Goal: Information Seeking & Learning: Check status

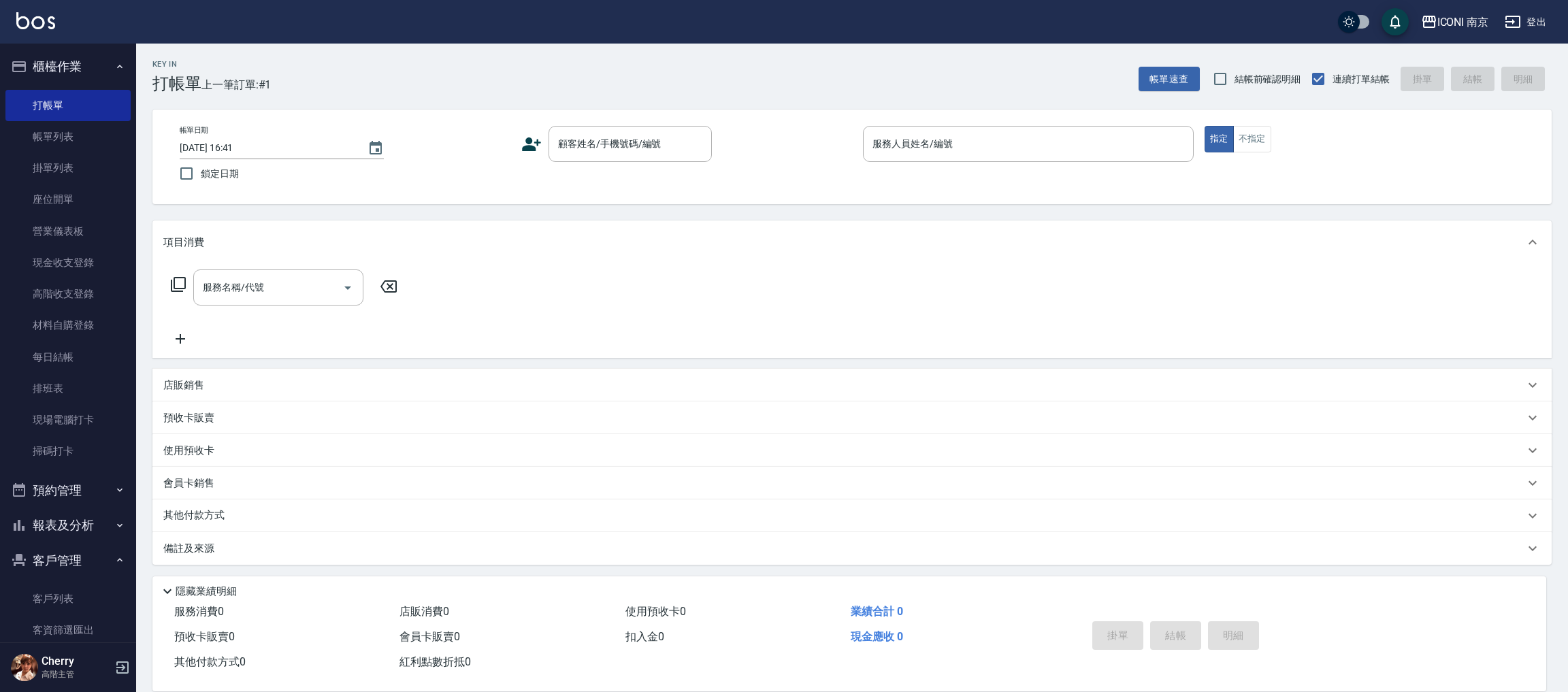
drag, startPoint x: 961, startPoint y: 406, endPoint x: 961, endPoint y: 438, distance: 32.0
click at [961, 438] on div "項目消費 服務名稱/代號 服務名稱/代號 店販銷售 服務人員姓名/編號 服務人員姓名/編號 商品代號/名稱 商品代號/名稱 預收卡販賣 卡券名稱/代號 卡券名…" at bounding box center [852, 392] width 1399 height 344
click at [961, 440] on div "使用預收卡" at bounding box center [852, 450] width 1399 height 33
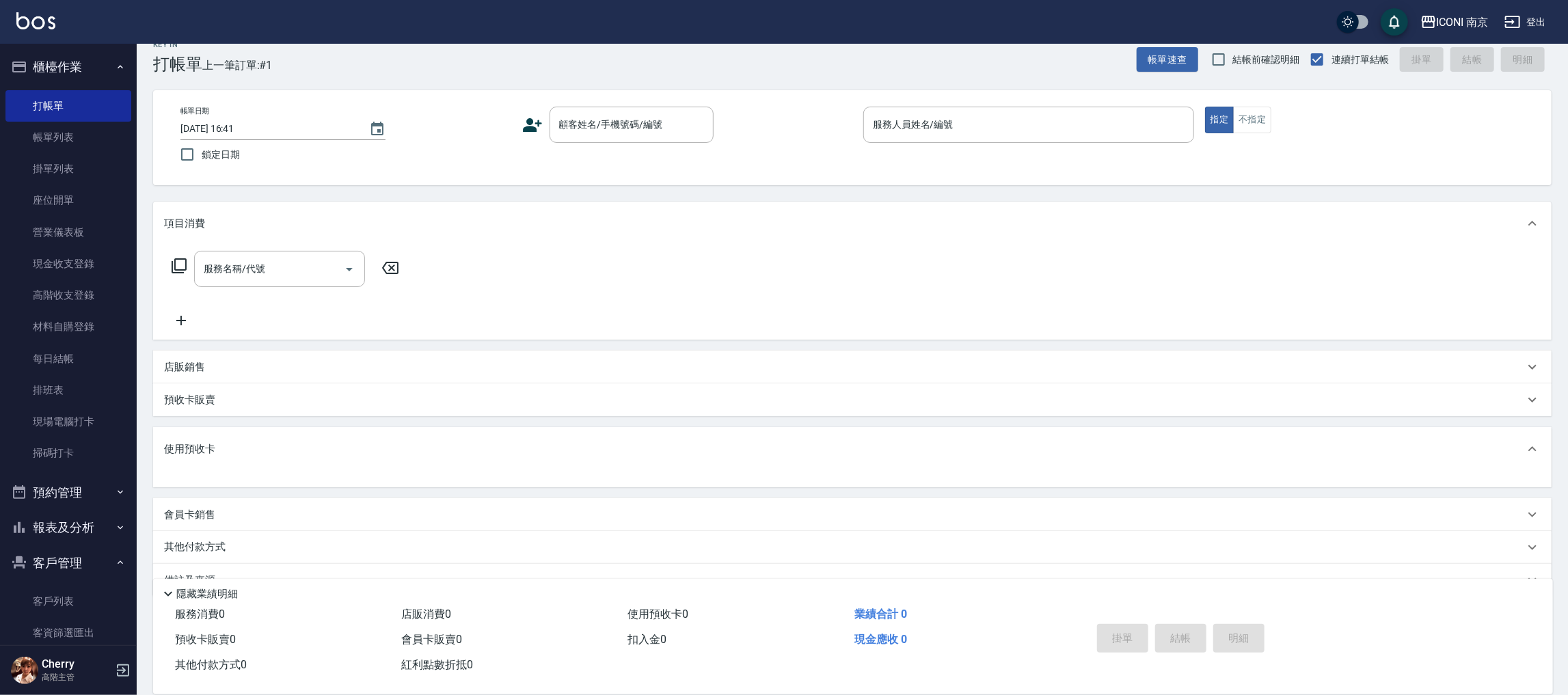
scroll to position [50, 0]
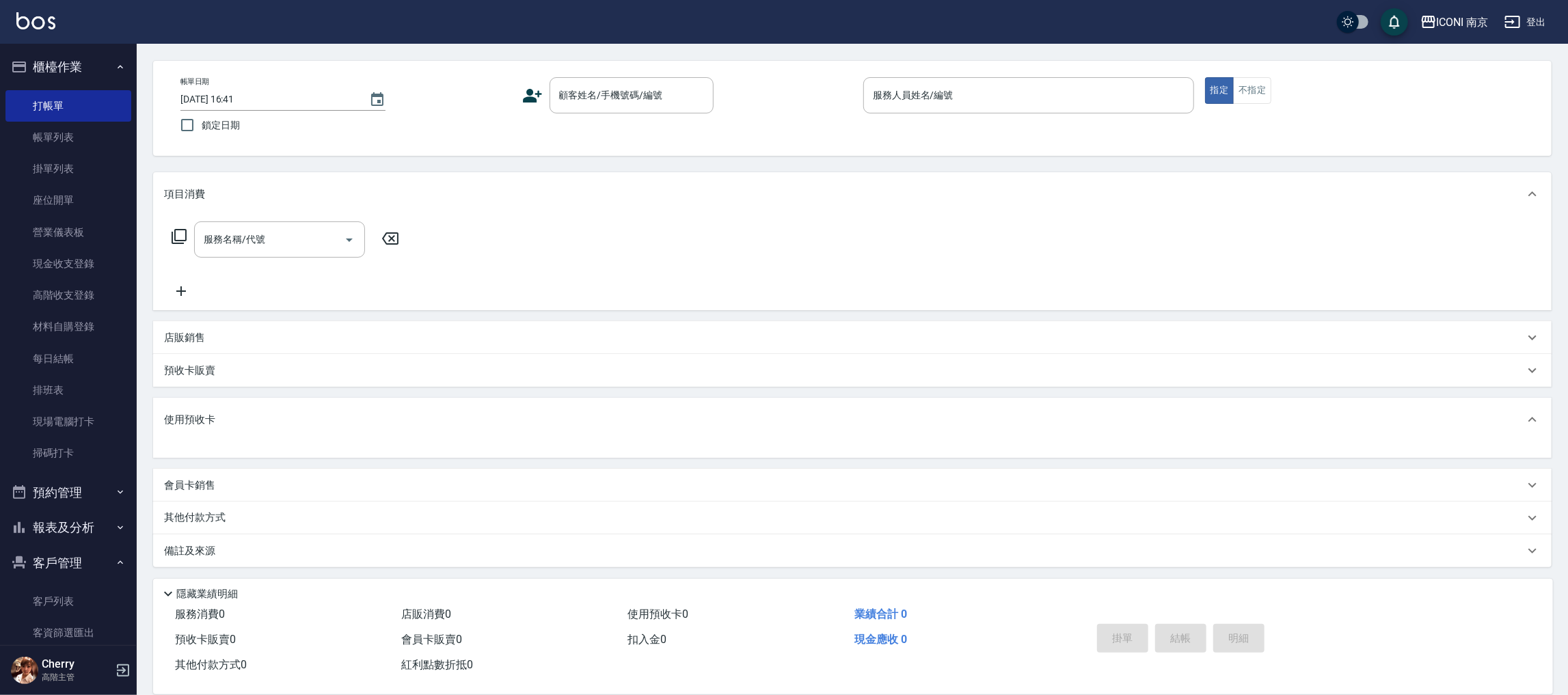
click at [987, 442] on div at bounding box center [853, 449] width 1399 height 17
click at [990, 442] on div "使用預收卡" at bounding box center [853, 427] width 1399 height 60
drag, startPoint x: 1012, startPoint y: 459, endPoint x: 1003, endPoint y: 473, distance: 16.6
click at [1003, 473] on div "項目消費 服務名稱/代號 服務名稱/代號 店販銷售 服務人員姓名/編號 服務人員姓名/編號 商品代號/名稱 商品代號/名稱 預收卡販賣 卡券名稱/代號 卡券名…" at bounding box center [853, 369] width 1399 height 395
drag, startPoint x: 1003, startPoint y: 473, endPoint x: 814, endPoint y: 115, distance: 404.8
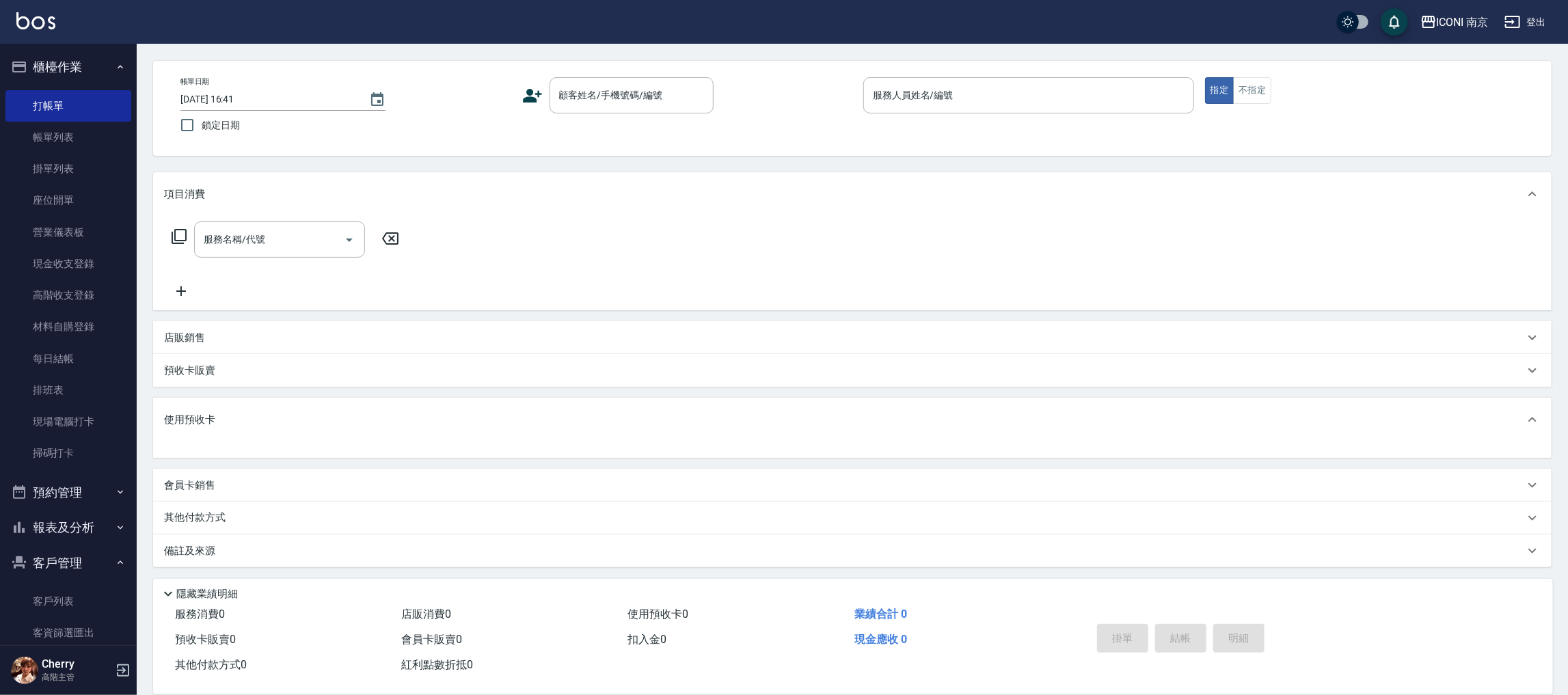
click at [818, 109] on div "顧客姓名/手機號碼/編號 顧客姓名/手機號碼/編號" at bounding box center [687, 95] width 331 height 36
click at [587, 92] on input "顧客姓名/手機號碼/編號" at bounding box center [621, 95] width 131 height 24
type input "鄰"
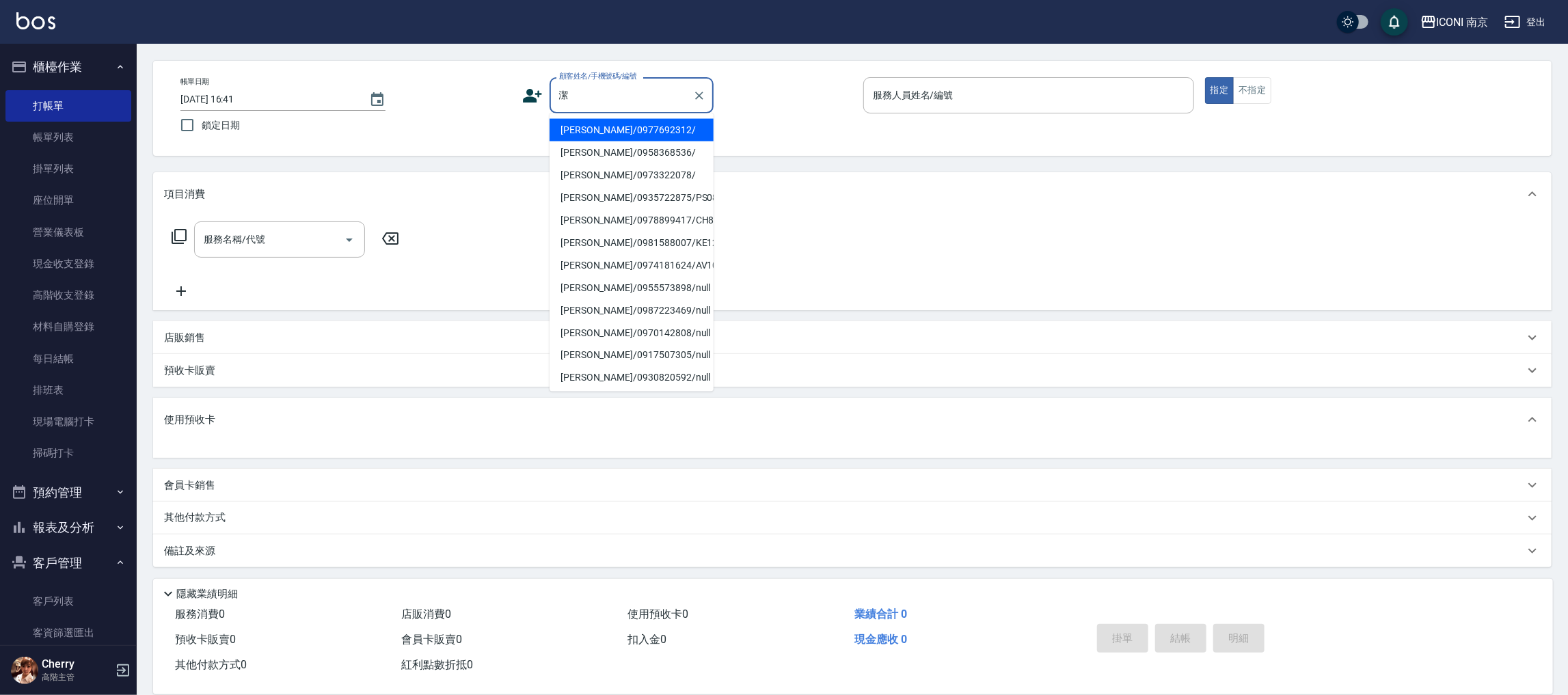
click at [619, 137] on li "林潔琦/0977692312/" at bounding box center [631, 130] width 164 height 22
type input "林潔琦/0977692312/"
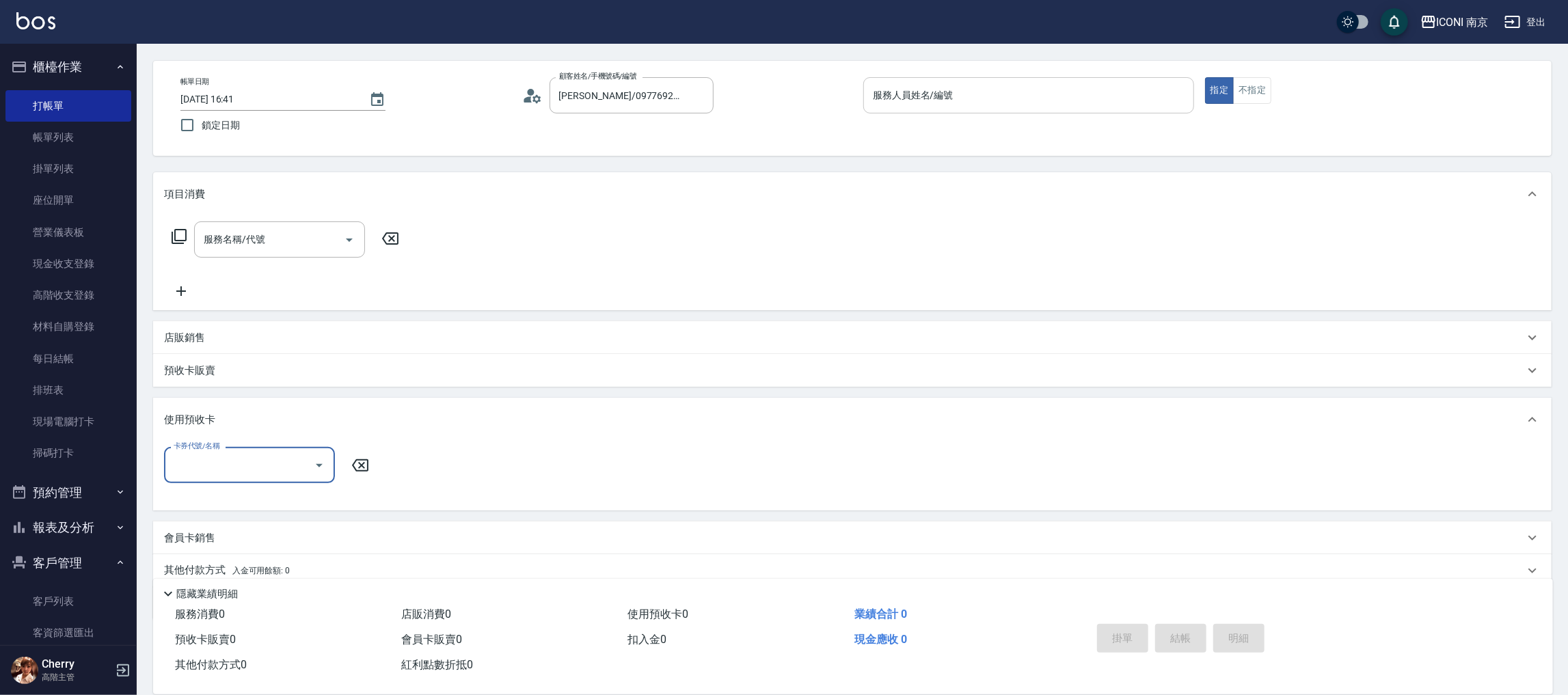
click at [909, 97] on input "服務人員姓名/編號" at bounding box center [1029, 95] width 318 height 24
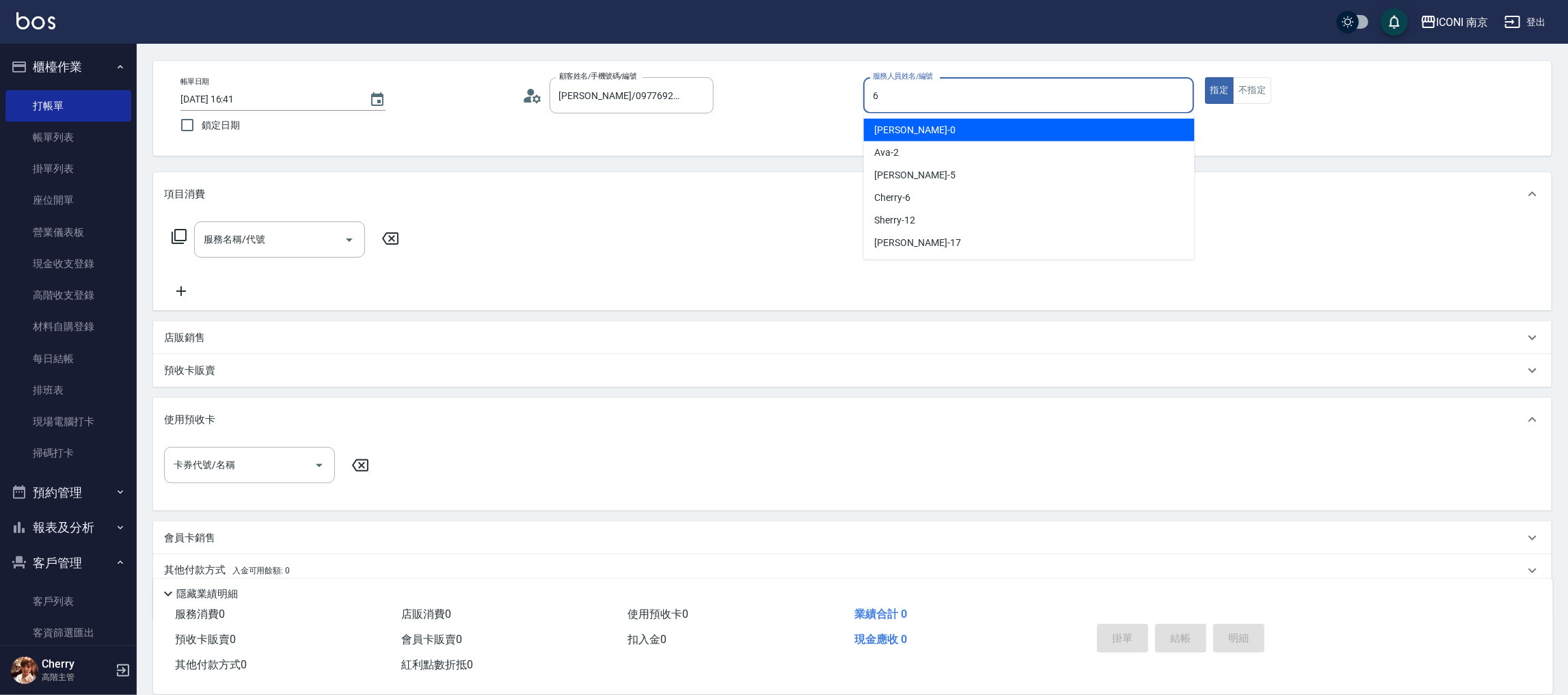
type input "6"
type button "true"
type input "Cherry-6"
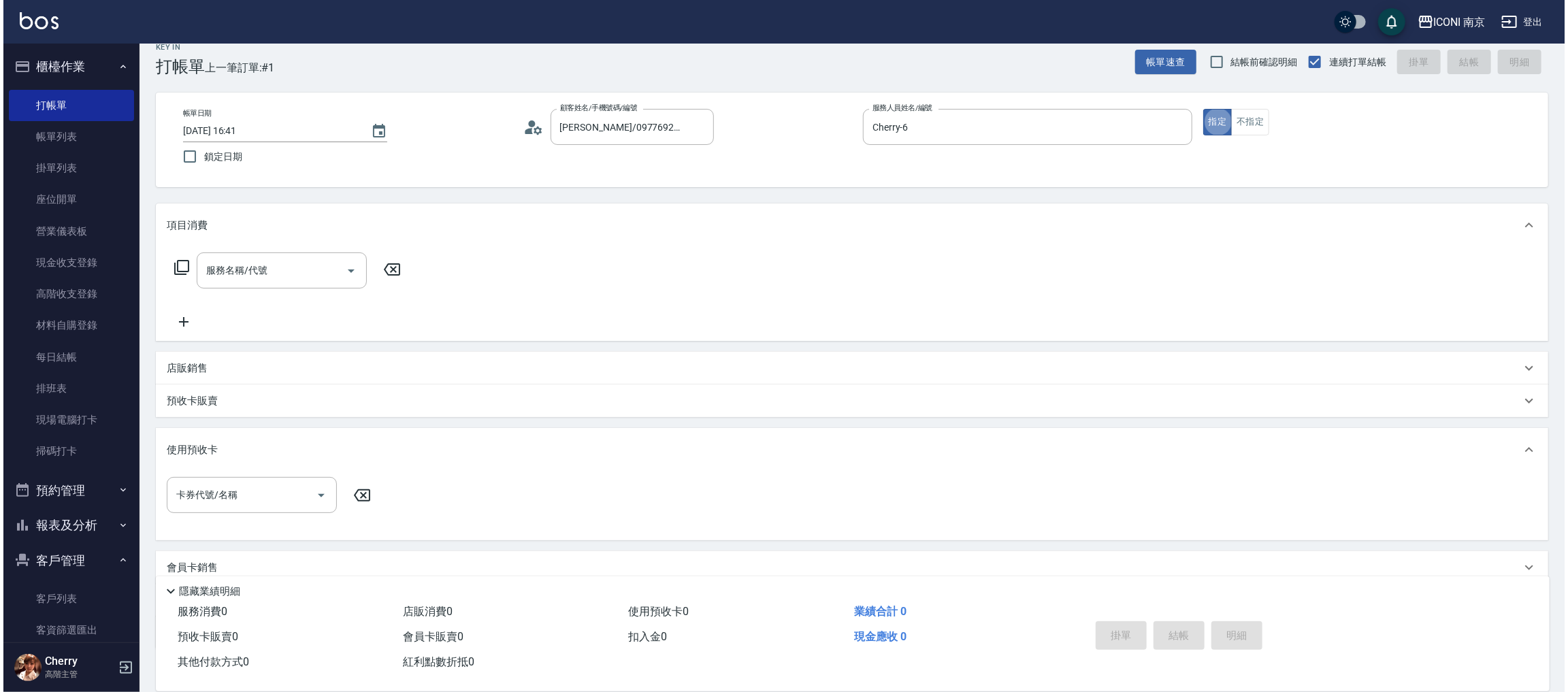
scroll to position [0, 0]
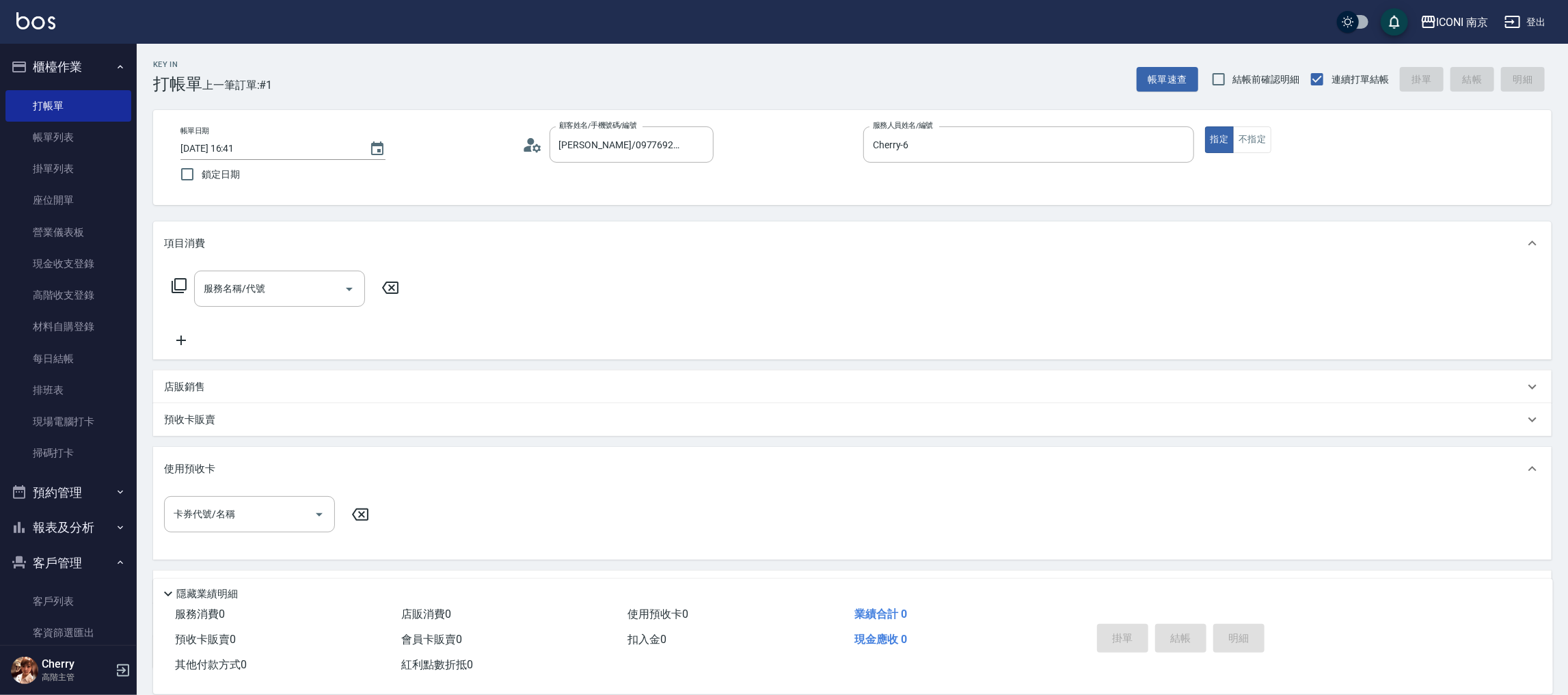
click at [181, 292] on icon at bounding box center [179, 285] width 15 height 15
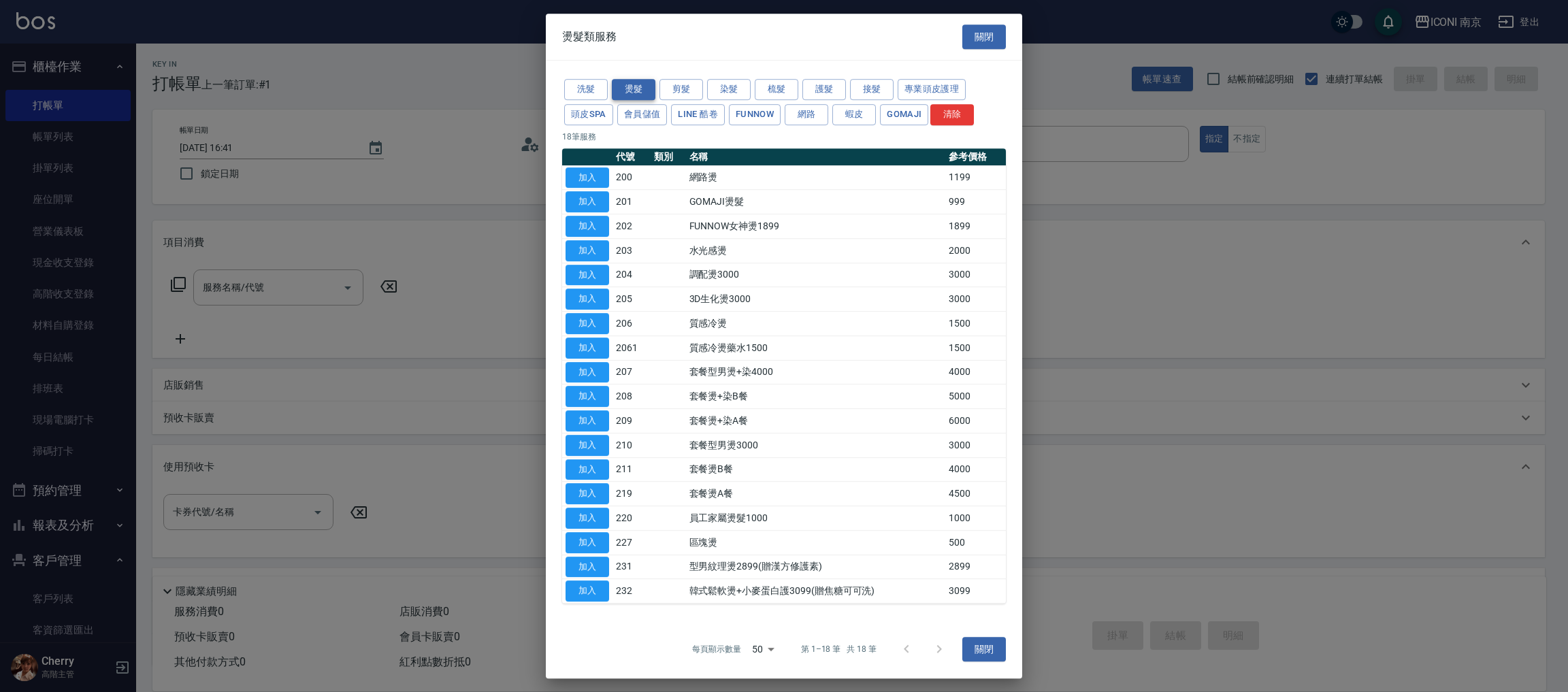
click at [637, 91] on button "燙髮" at bounding box center [634, 89] width 44 height 21
drag, startPoint x: 599, startPoint y: 246, endPoint x: 566, endPoint y: 257, distance: 34.8
click at [599, 249] on button "加入" at bounding box center [587, 251] width 44 height 21
type input "水光感燙(203)"
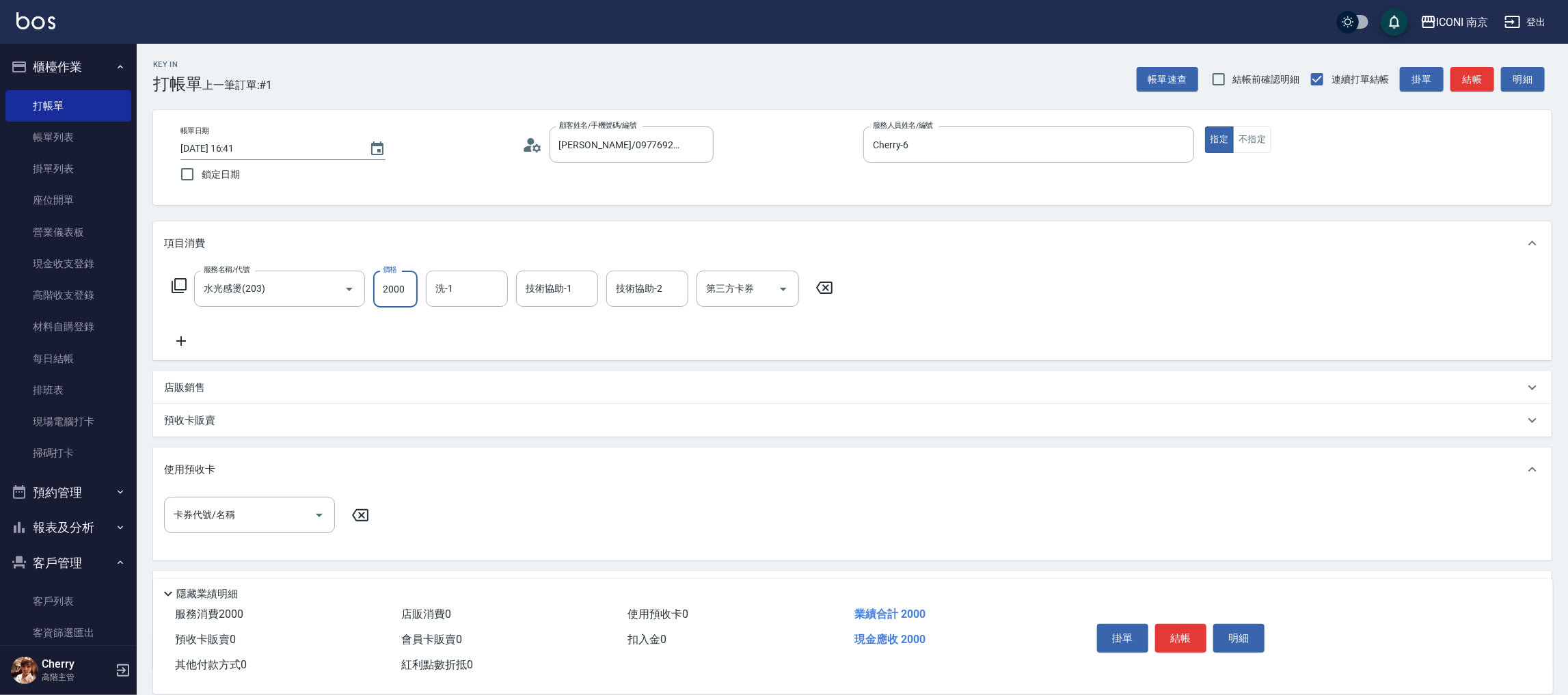
click at [384, 292] on input "2000" at bounding box center [396, 289] width 45 height 37
type input "1299"
drag, startPoint x: 174, startPoint y: 285, endPoint x: 163, endPoint y: 266, distance: 22.0
click at [166, 271] on div "服務名稱/代號 水光感燙(203) 服務名稱/代號 價格 1299 價格 洗-1 洗-1 技術協助-1 技術協助-1 技術協助-2 技術協助-2 第三方卡券 …" at bounding box center [502, 289] width 677 height 37
click at [172, 280] on icon at bounding box center [179, 285] width 17 height 17
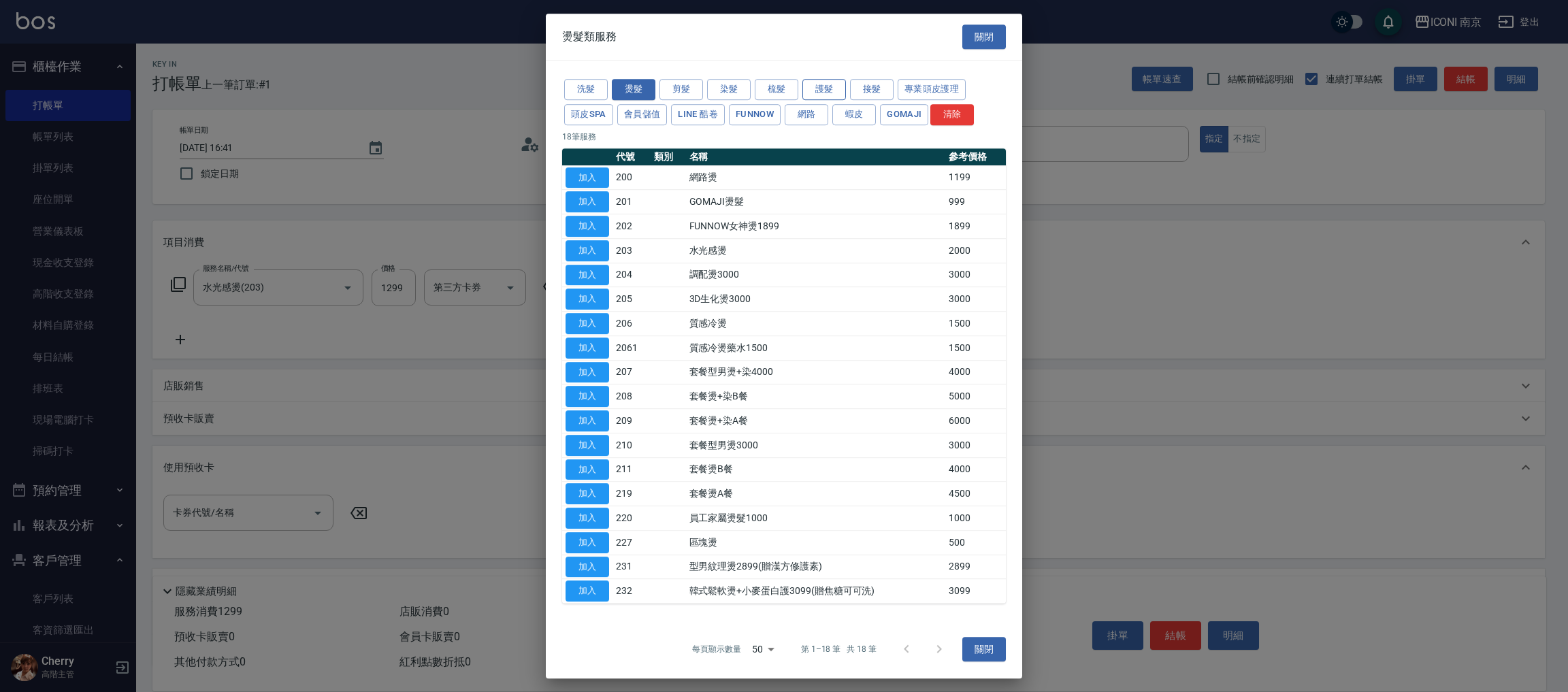
click at [819, 81] on button "護髮" at bounding box center [824, 89] width 44 height 21
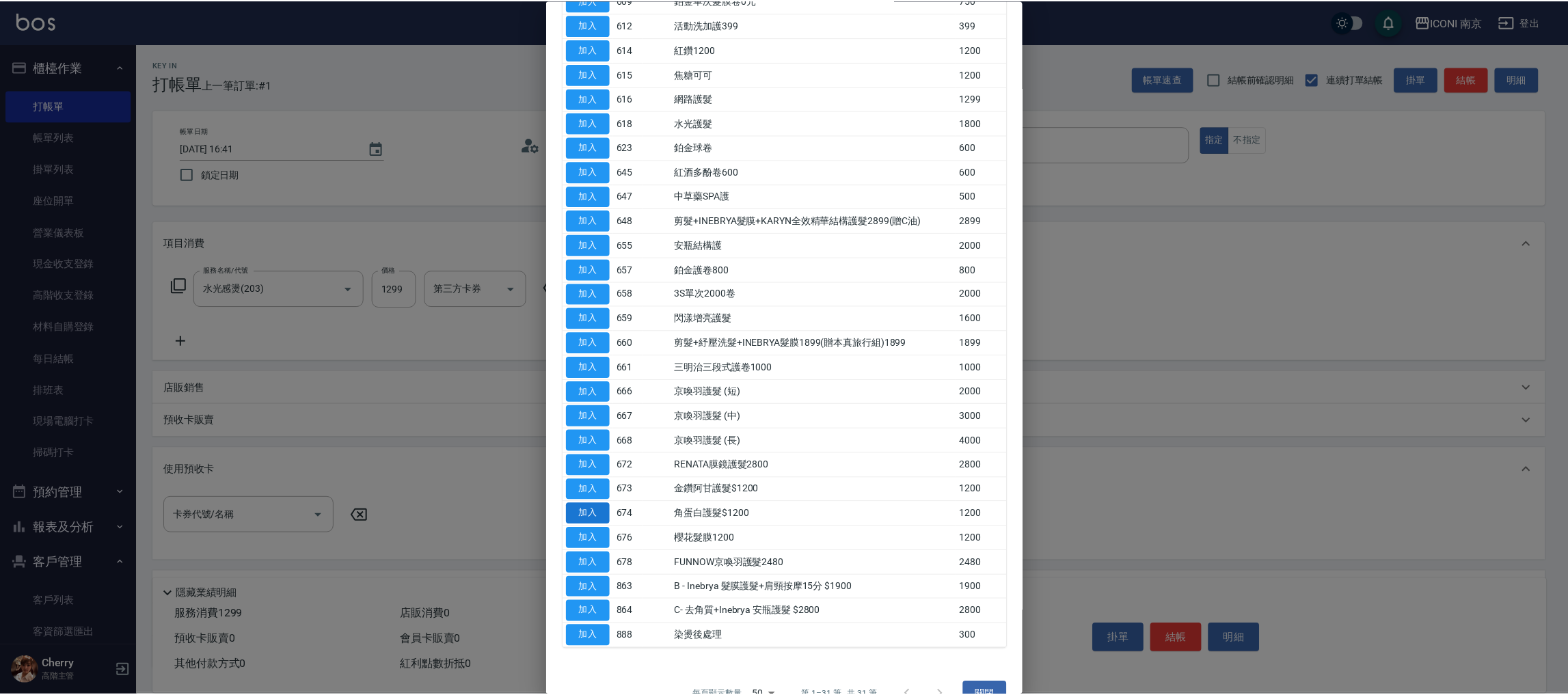
scroll to position [293, 0]
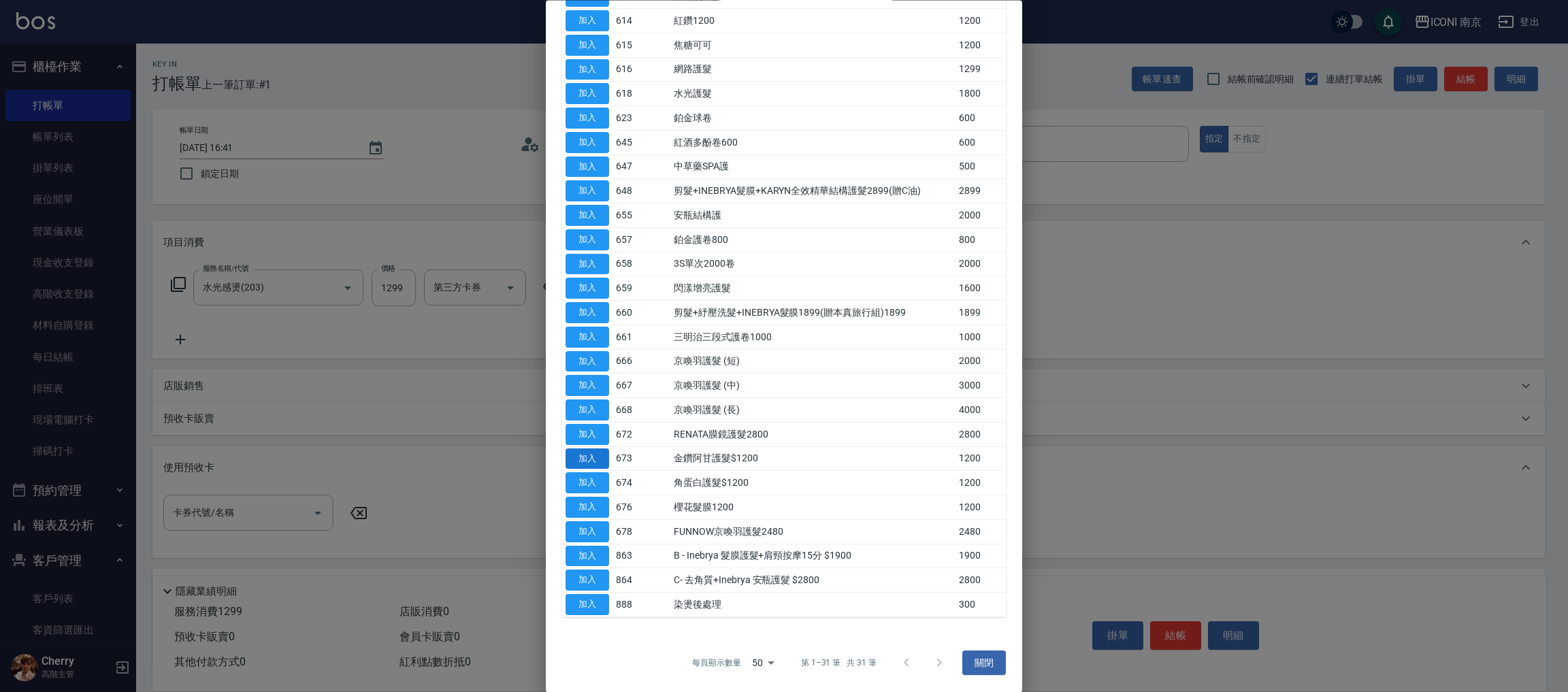
click at [603, 455] on button "加入" at bounding box center [587, 459] width 44 height 21
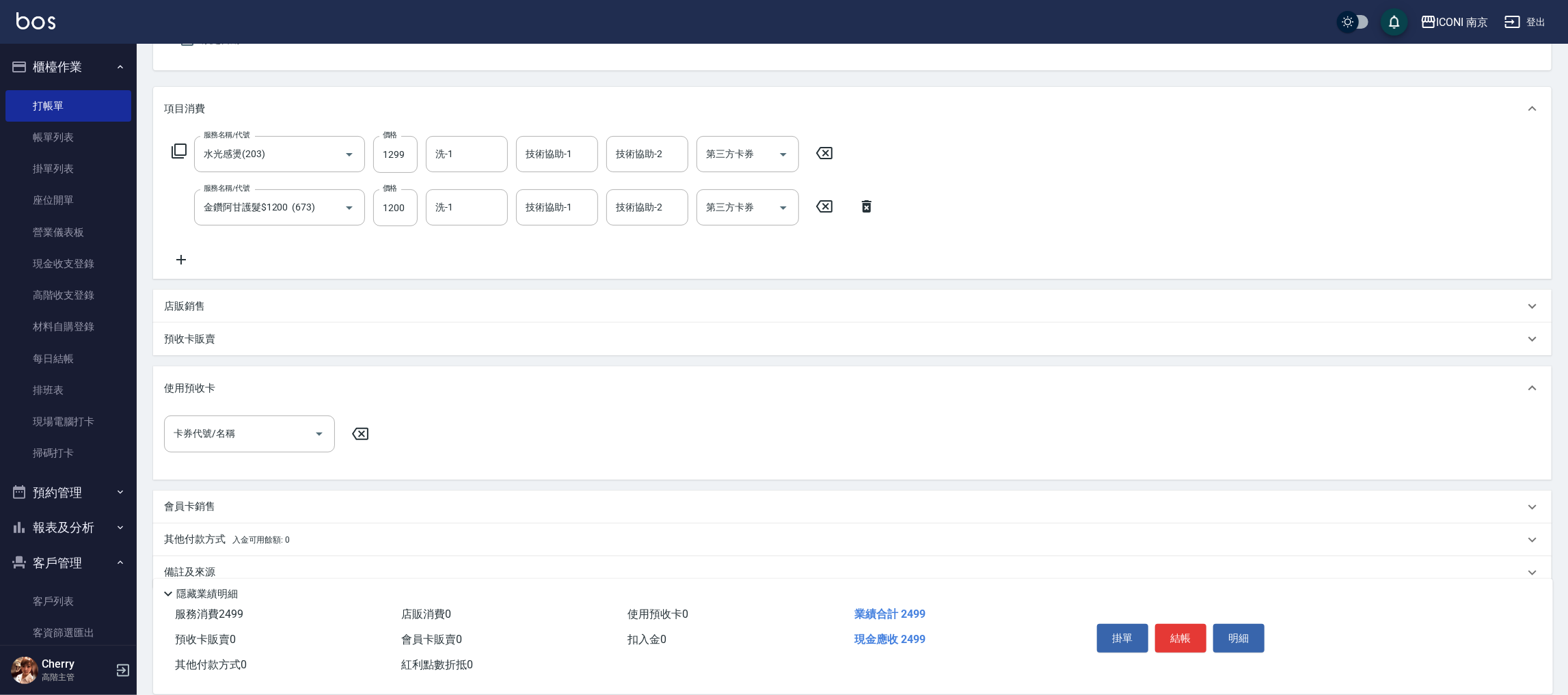
scroll to position [157, 0]
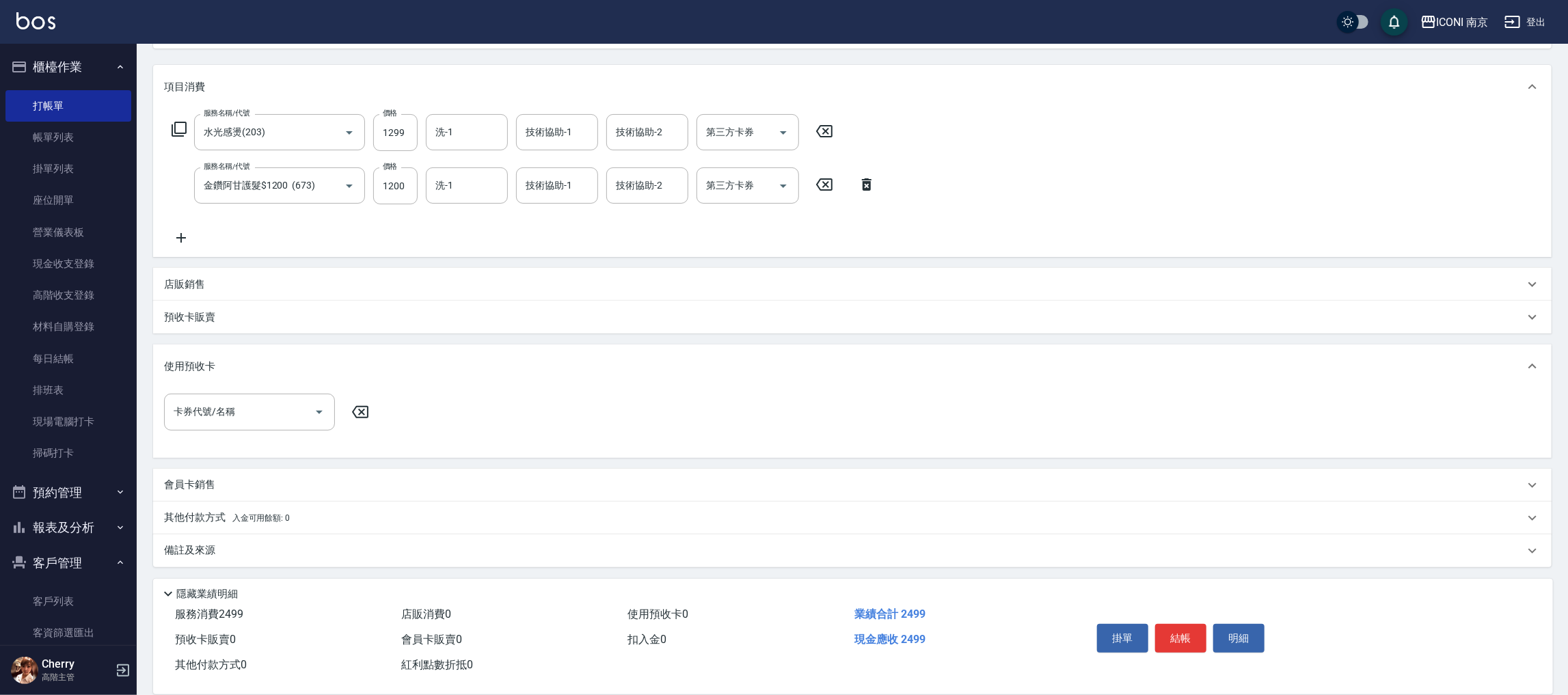
click at [186, 541] on div "備註及來源" at bounding box center [853, 550] width 1399 height 33
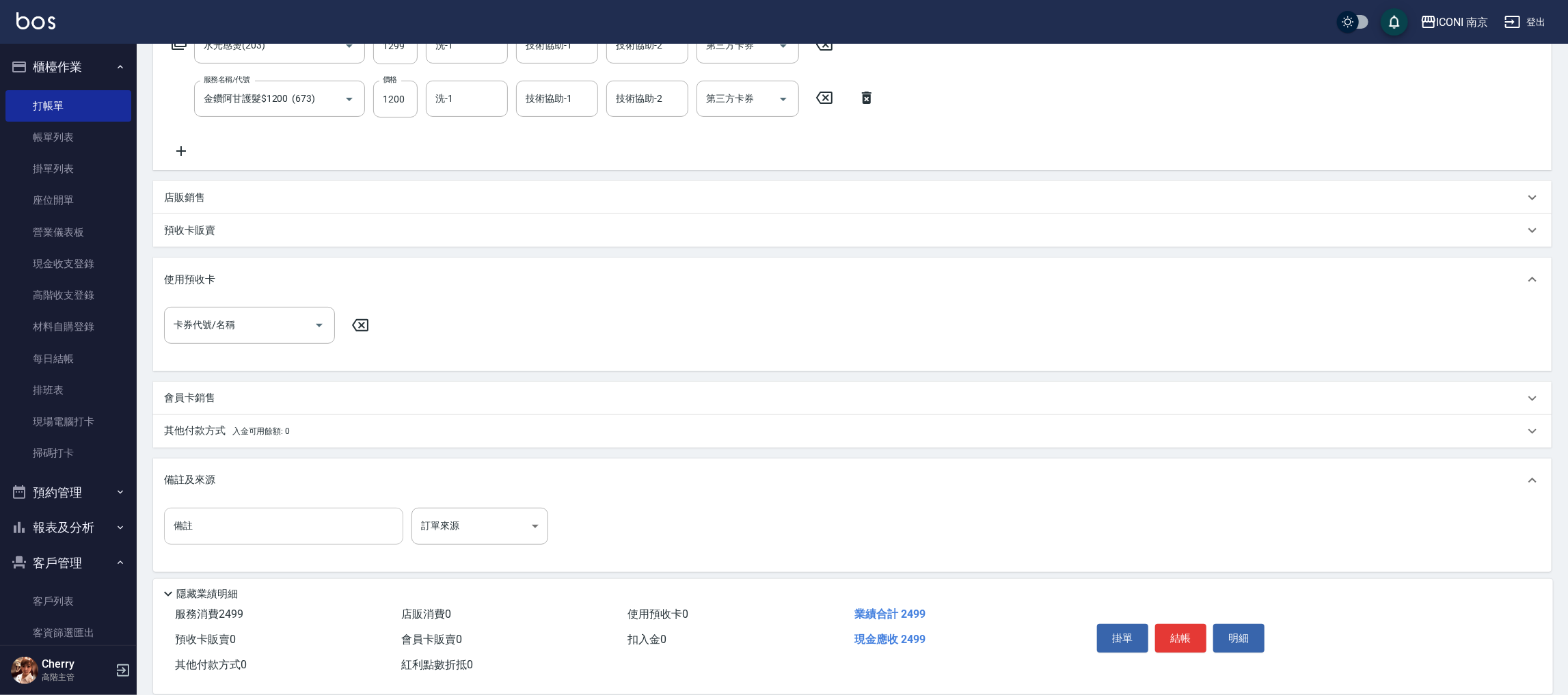
click at [239, 507] on input "備註" at bounding box center [283, 526] width 239 height 37
click at [479, 528] on body "ICONI 南京 登出 櫃檯作業 打帳單 帳單列表 掛單列表 座位開單 營業儀表板 現金收支登錄 高階收支登錄 材料自購登錄 每日結帳 排班表 現場電腦打卡 …" at bounding box center [784, 224] width 1568 height 943
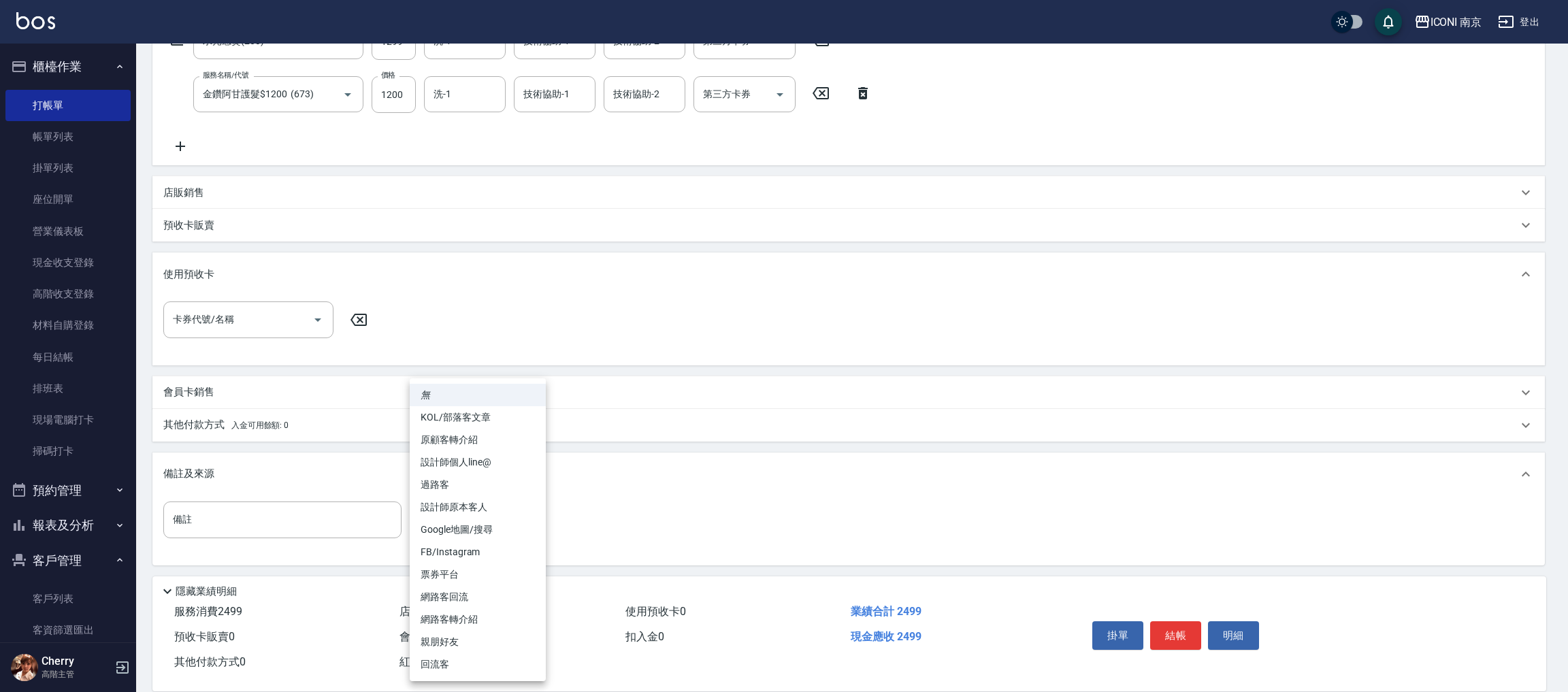
click at [466, 603] on li "網路客回流" at bounding box center [478, 597] width 136 height 22
type input "網路客回流"
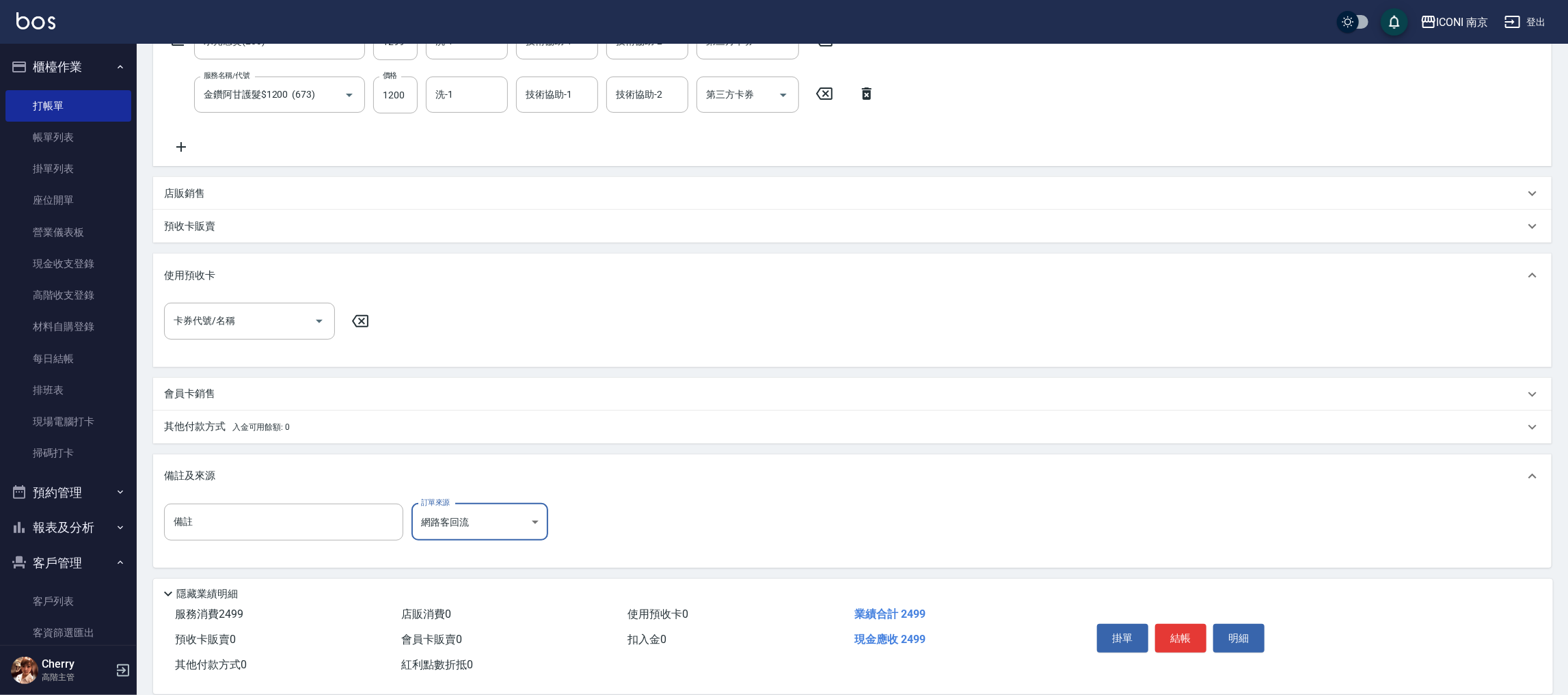
click at [185, 434] on div "其他付款方式 入金可用餘額: 0" at bounding box center [853, 427] width 1399 height 33
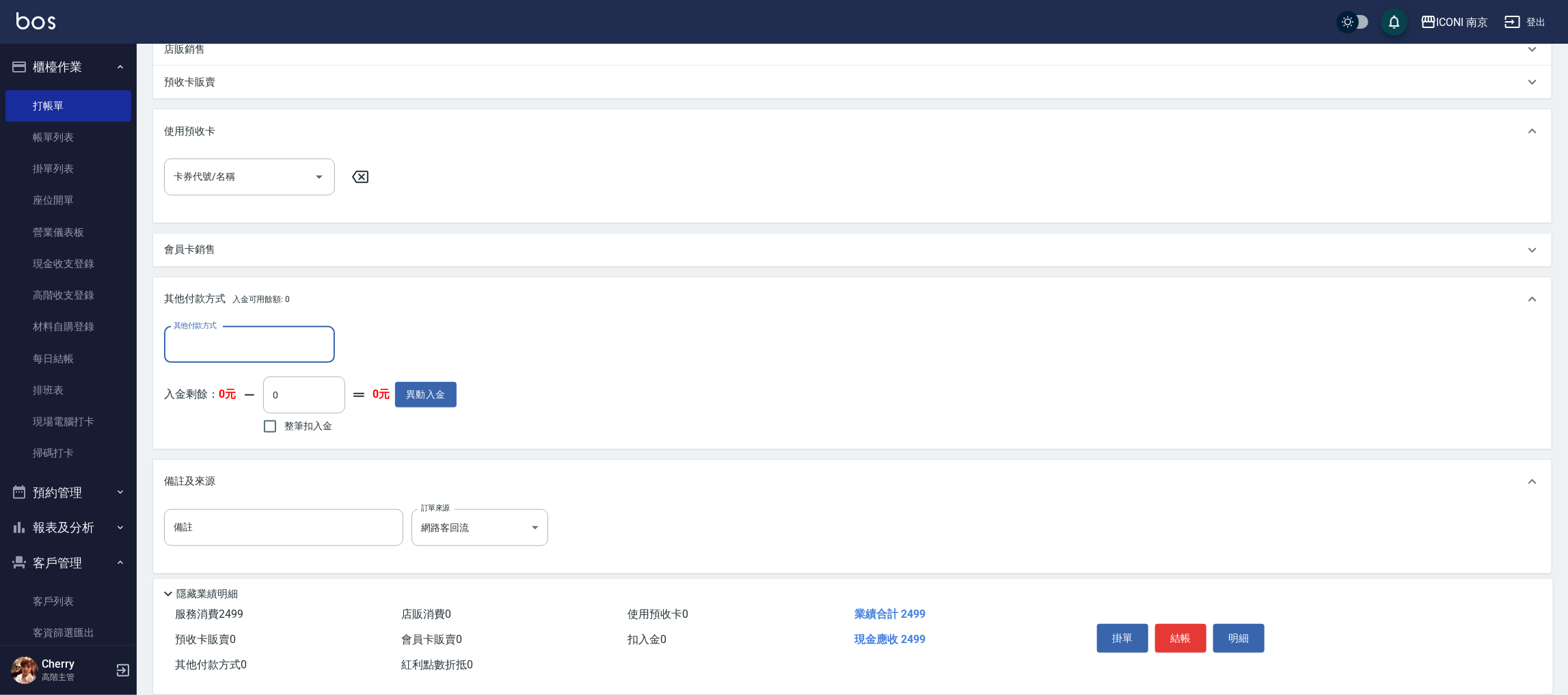
scroll to position [398, 0]
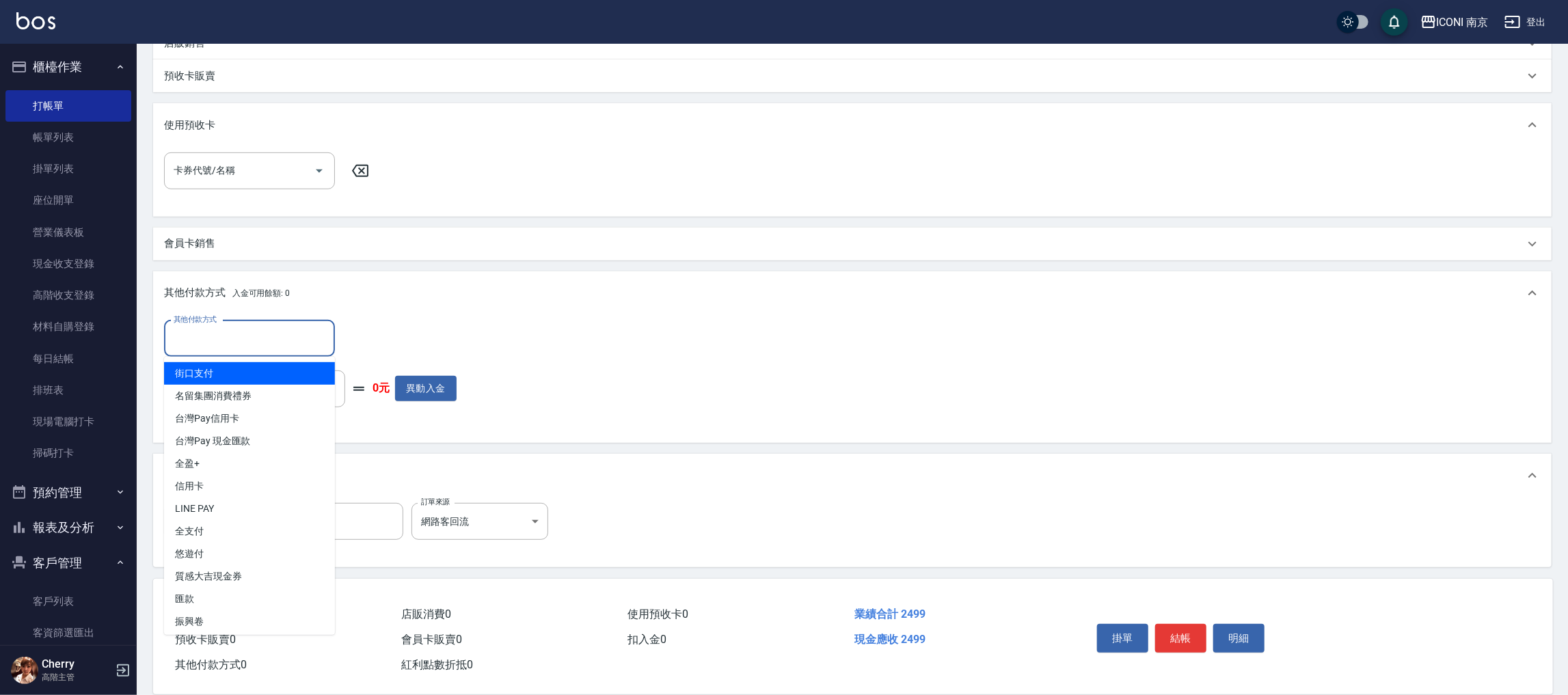
click at [259, 330] on input "其他付款方式" at bounding box center [249, 339] width 158 height 24
click at [256, 594] on span "匯款" at bounding box center [249, 598] width 171 height 22
type input "匯款"
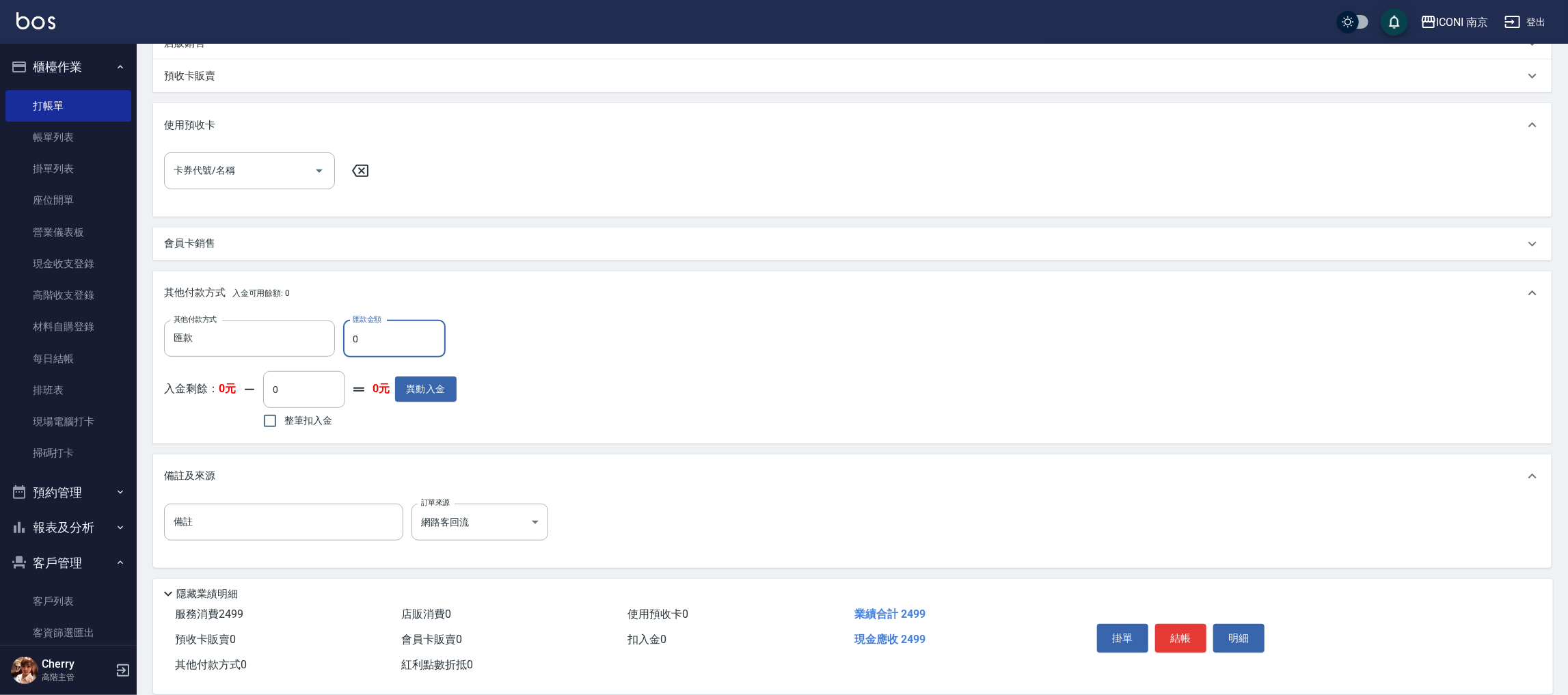
click at [372, 349] on input "0" at bounding box center [394, 339] width 102 height 37
type input "2499"
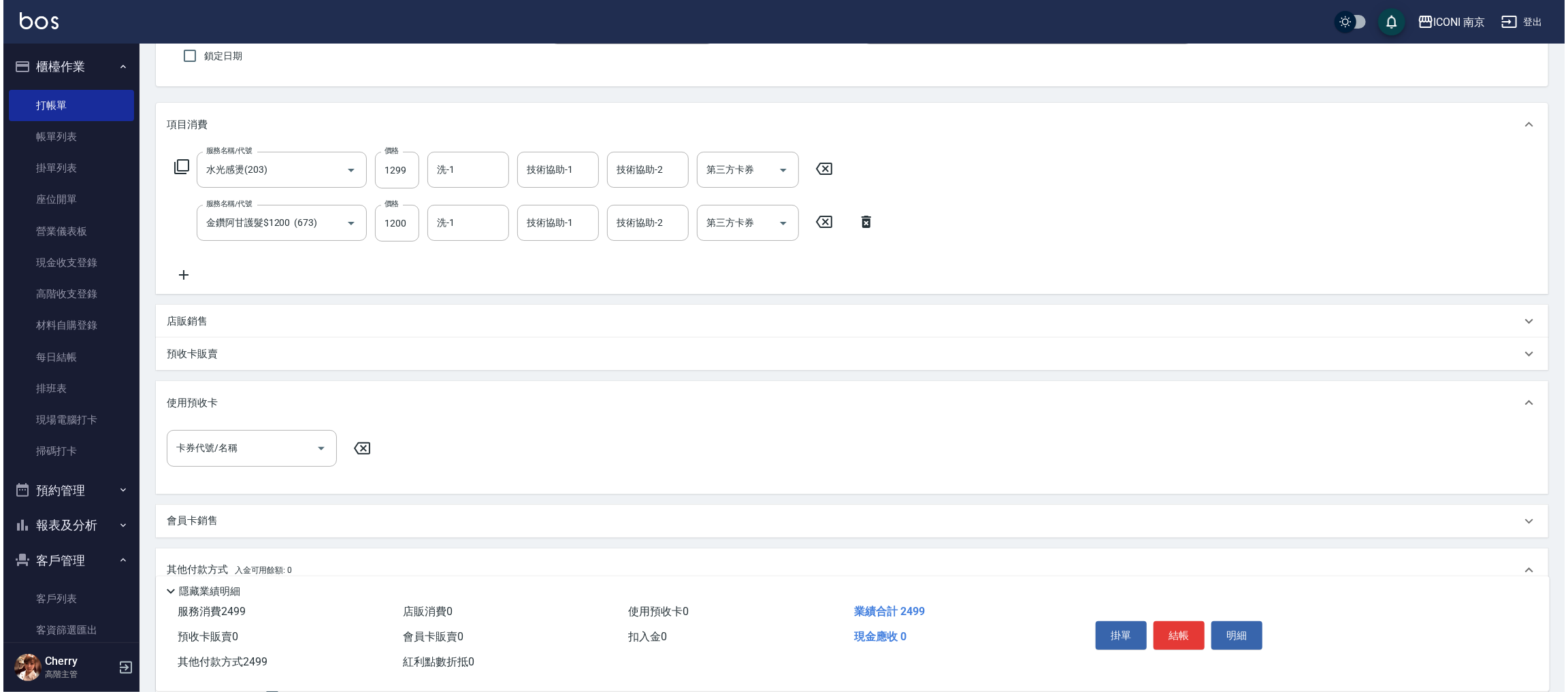
scroll to position [0, 0]
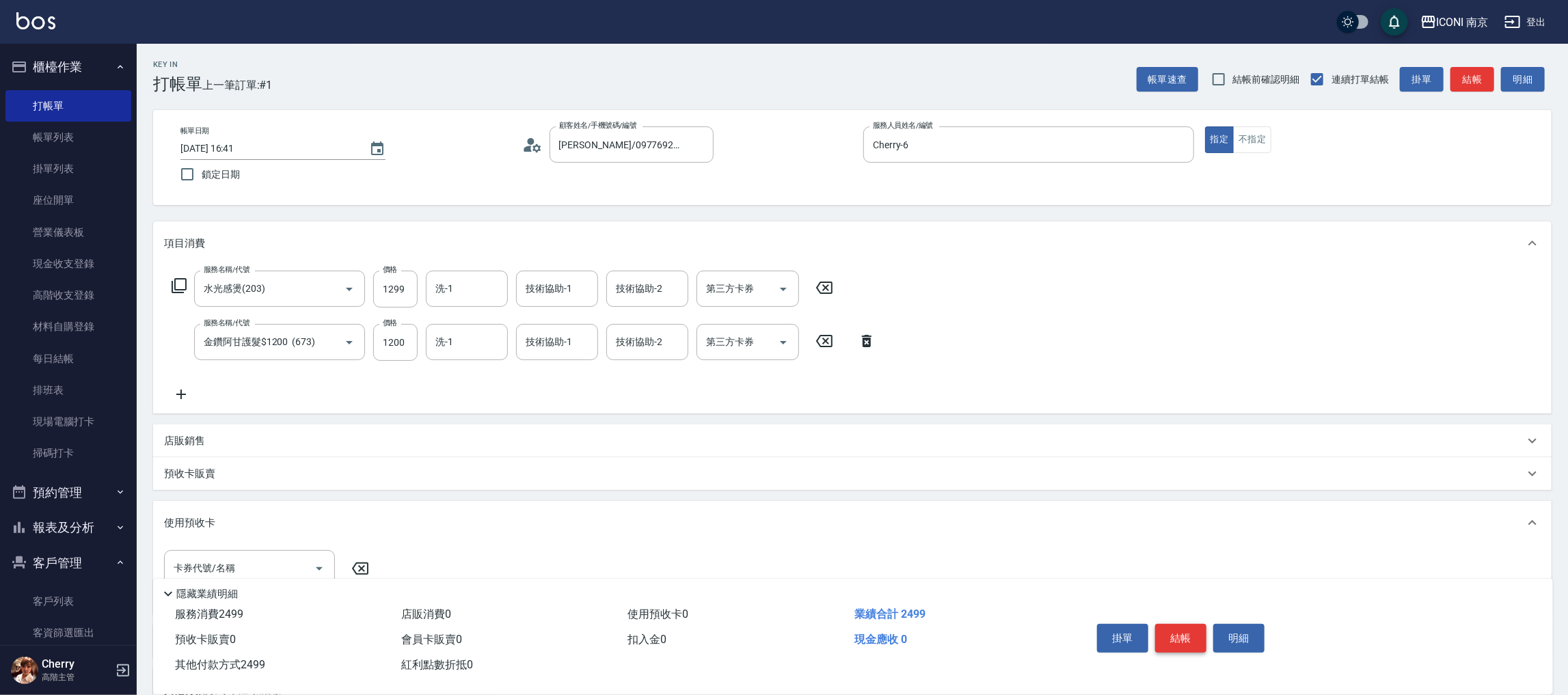
click at [1186, 633] on button "結帳" at bounding box center [1180, 638] width 51 height 29
type input "[DATE] 19:25"
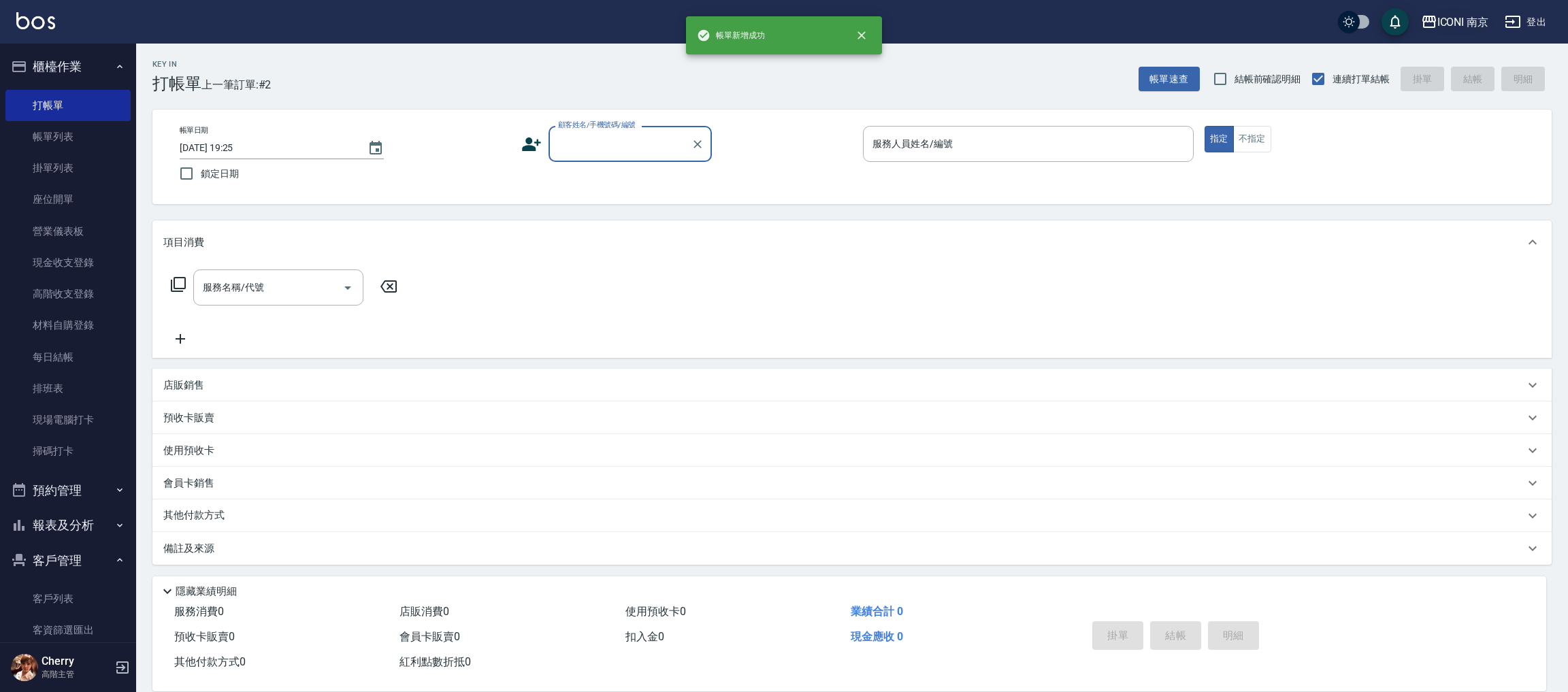
click at [1472, 22] on div "ICONI 南京" at bounding box center [1463, 21] width 52 height 17
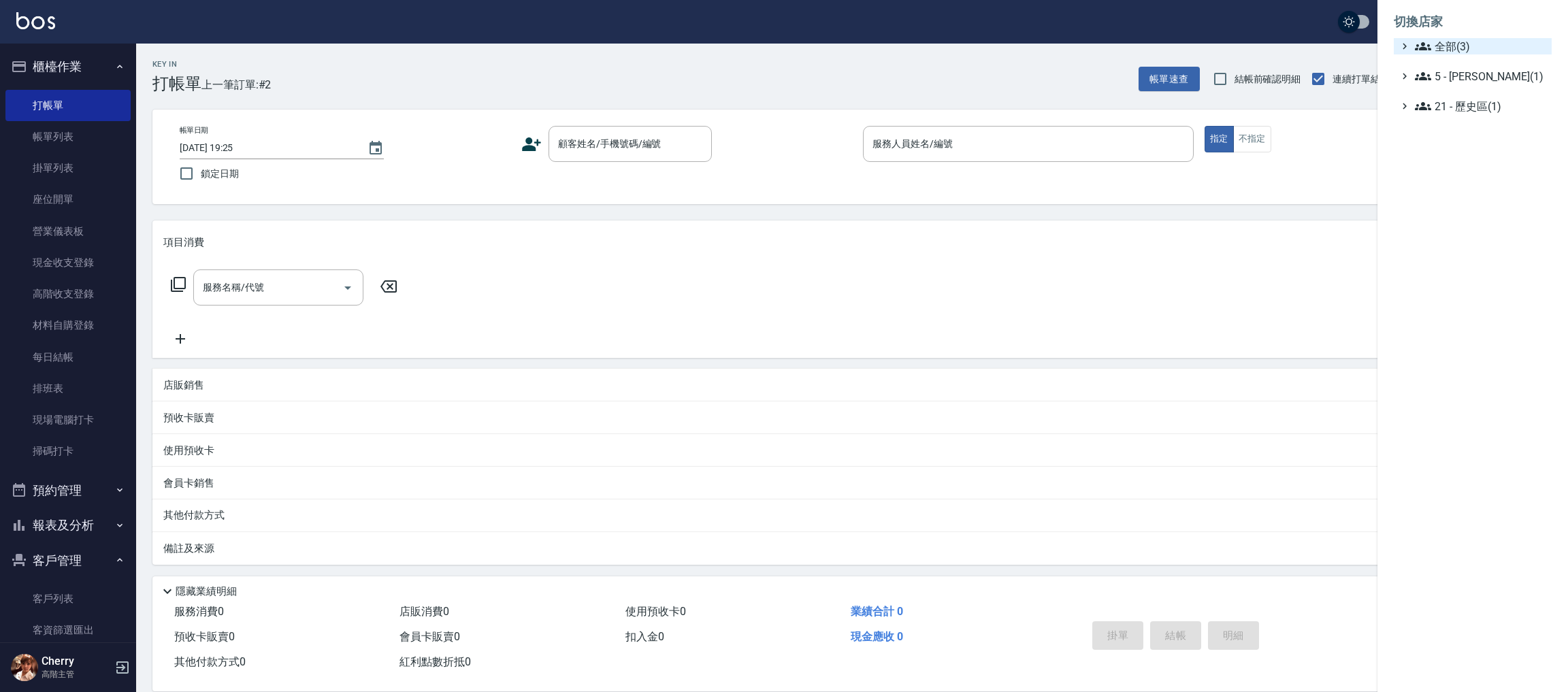
click at [1449, 45] on span "全部(3)" at bounding box center [1480, 46] width 131 height 17
drag, startPoint x: 1449, startPoint y: 58, endPoint x: 1452, endPoint y: 79, distance: 21.2
click at [1452, 79] on div "ICONI 南京 PS23 PS75" at bounding box center [1479, 85] width 144 height 63
click at [1452, 79] on span "PS23" at bounding box center [1480, 85] width 134 height 17
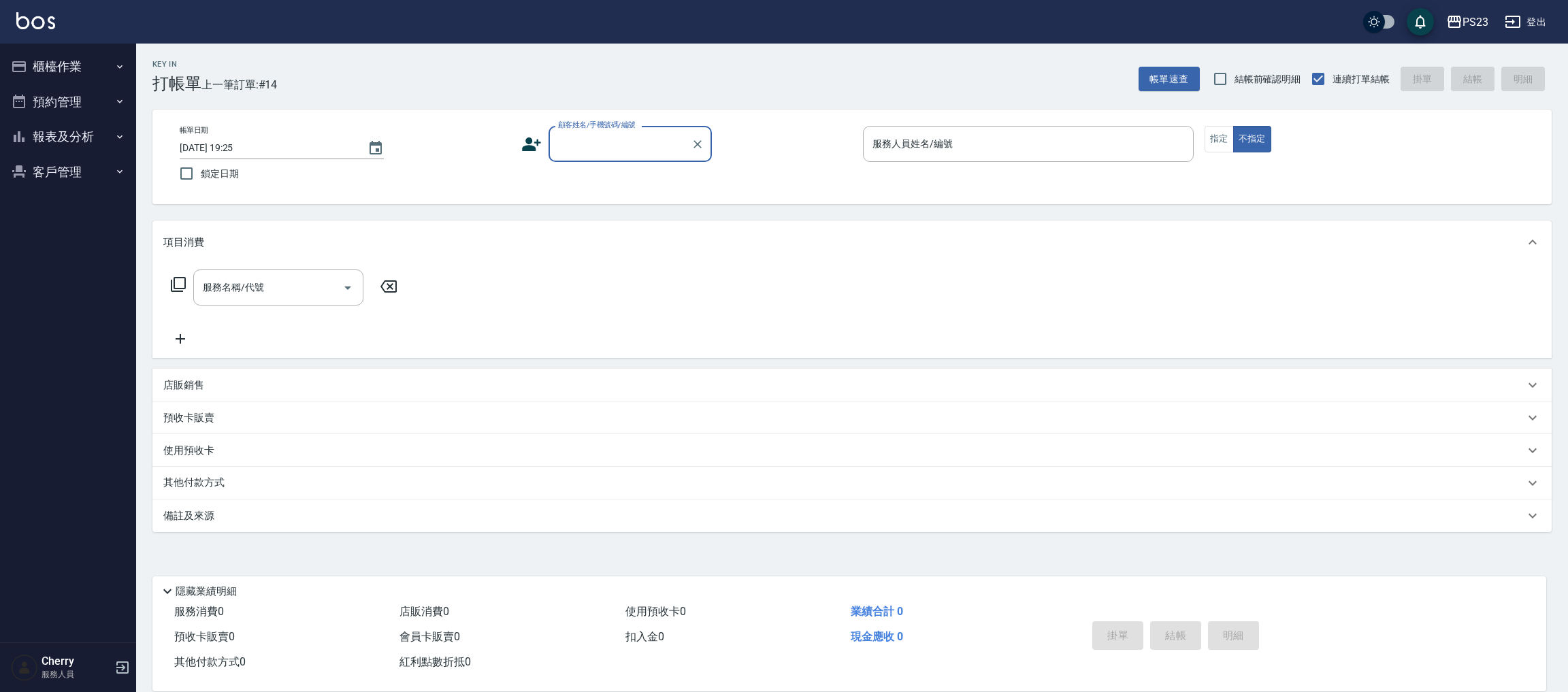
click at [81, 146] on button "報表及分析" at bounding box center [68, 137] width 125 height 35
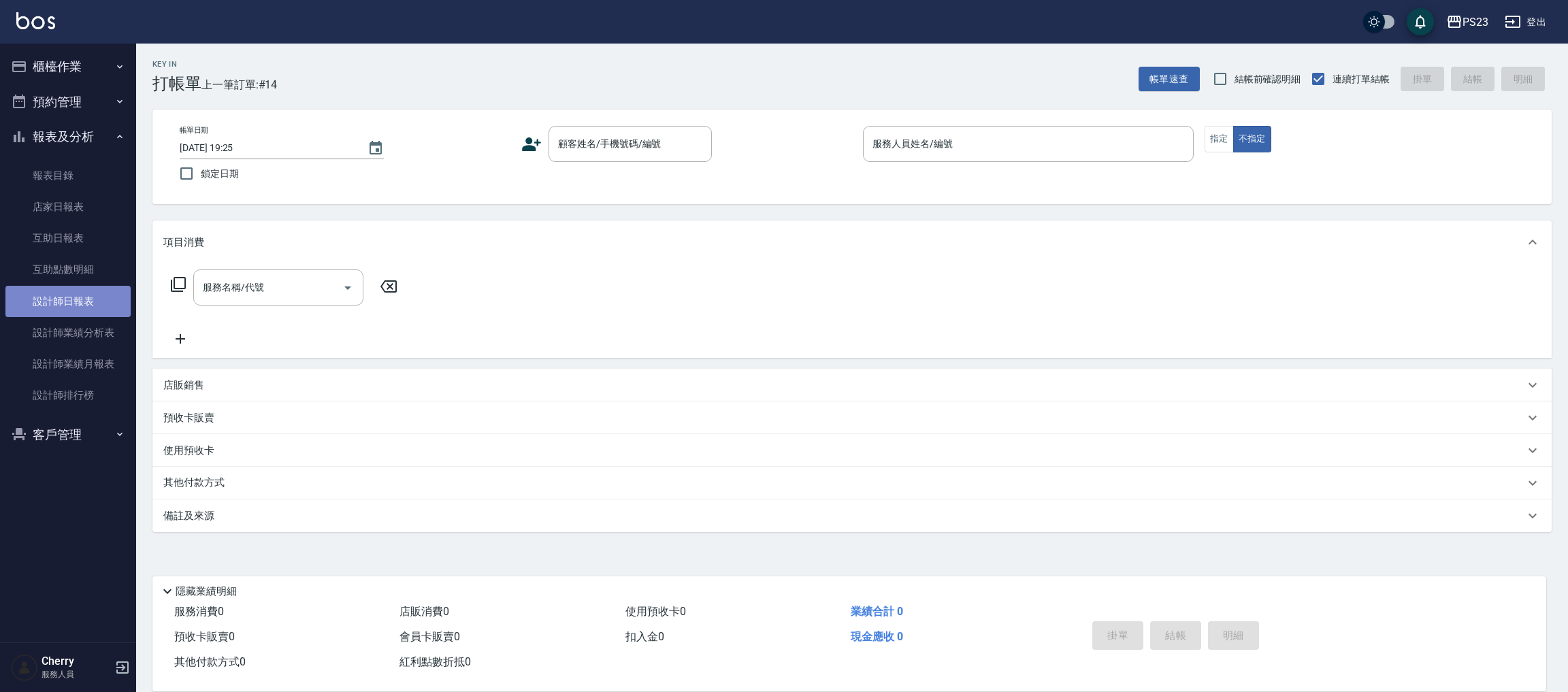
click at [101, 299] on link "設計師日報表" at bounding box center [68, 301] width 125 height 31
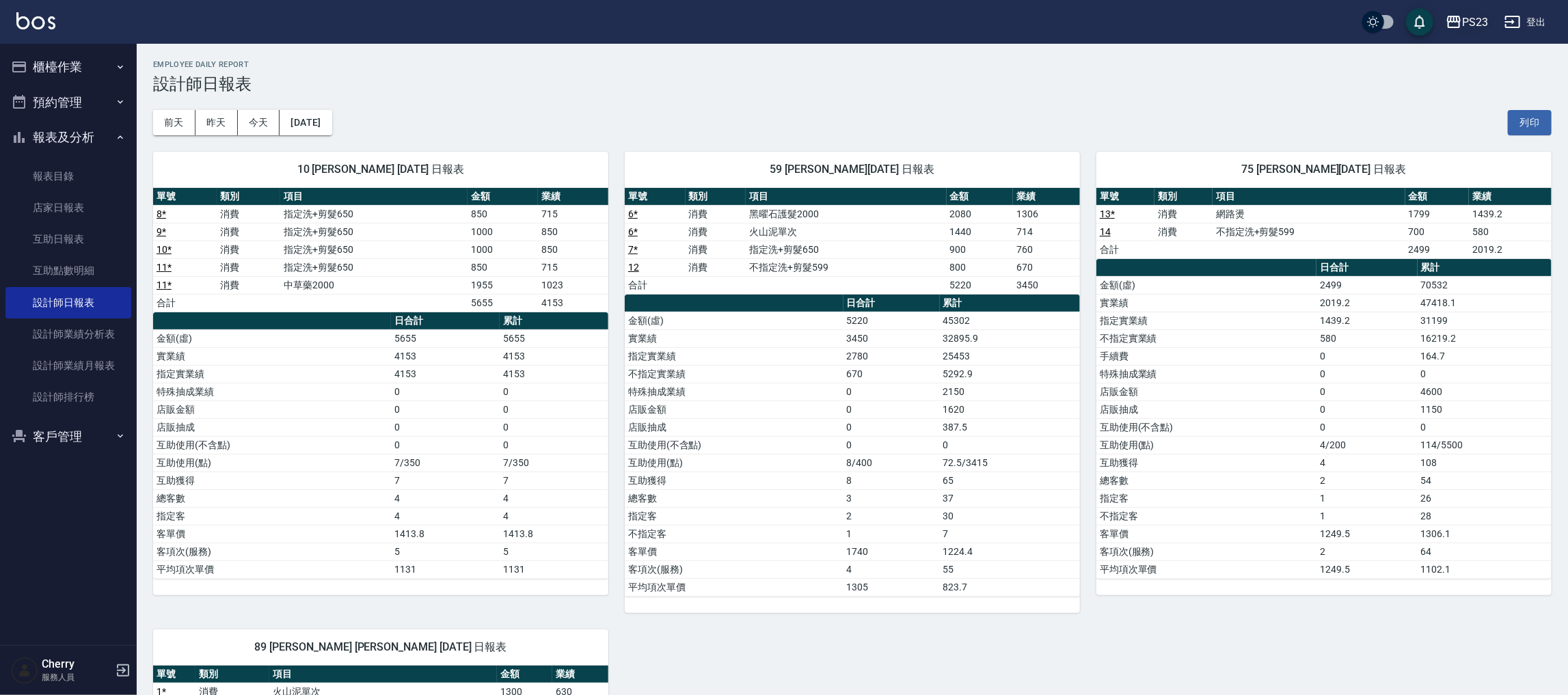
click at [1481, 22] on div "PS23" at bounding box center [1474, 22] width 26 height 17
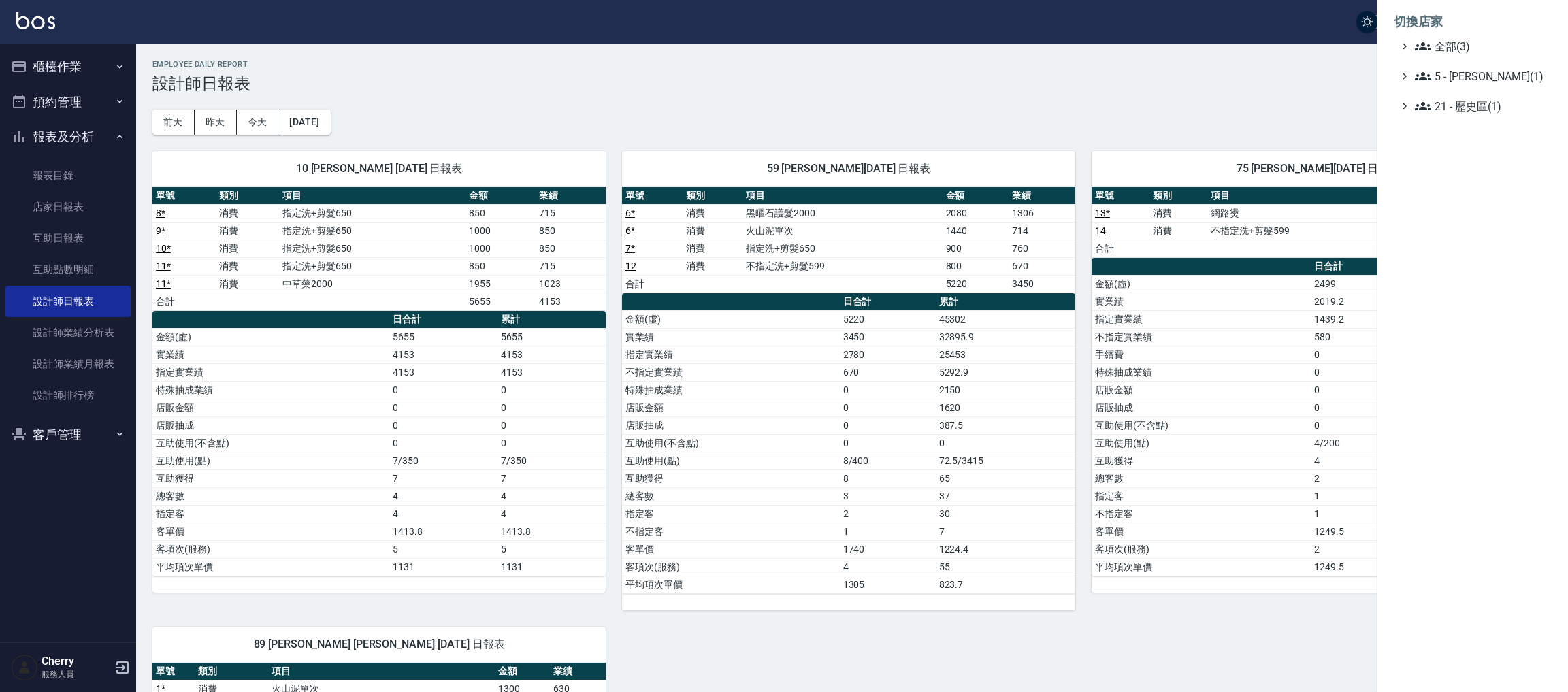
click at [1472, 36] on li "切換店家" at bounding box center [1472, 21] width 158 height 33
click at [1464, 41] on span "全部(3)" at bounding box center [1480, 46] width 131 height 17
click at [1469, 62] on span "ICONI 南京" at bounding box center [1480, 62] width 134 height 17
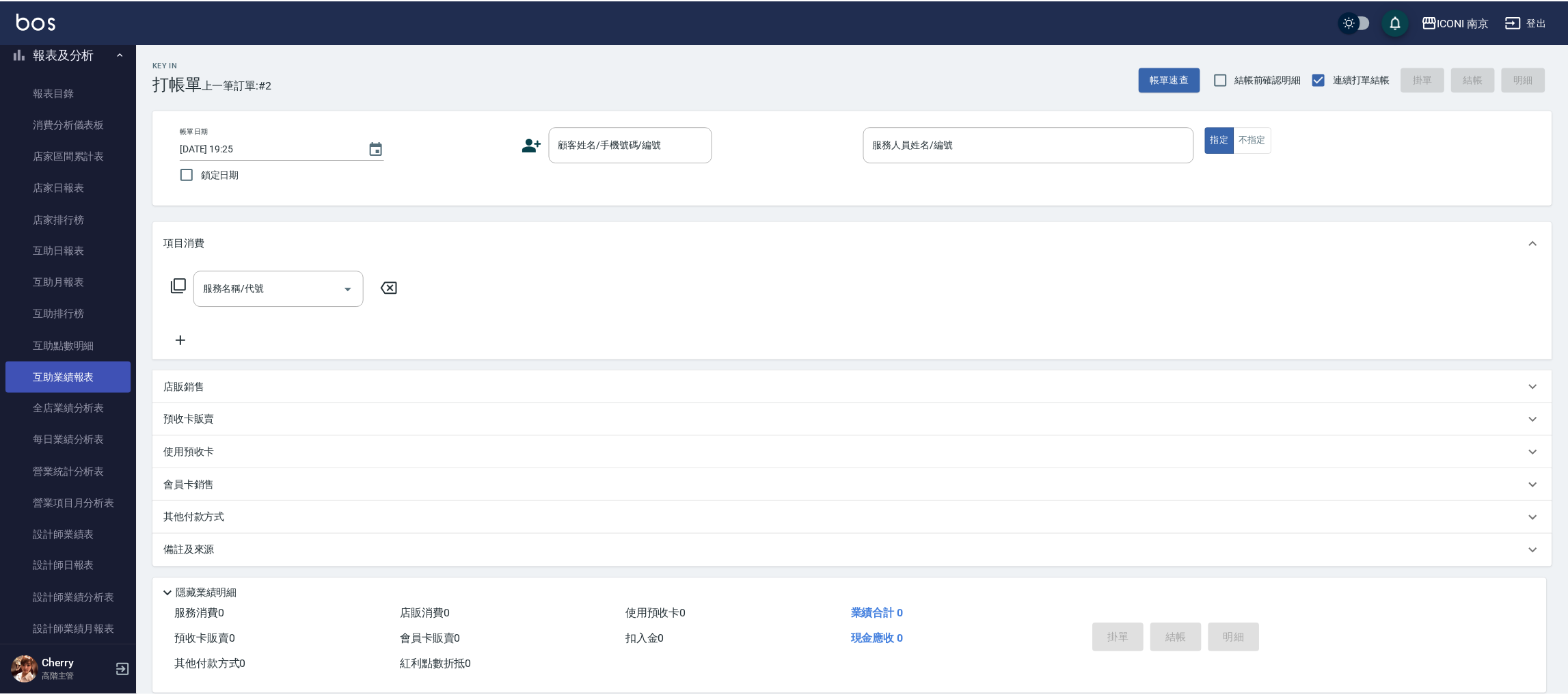
scroll to position [81, 0]
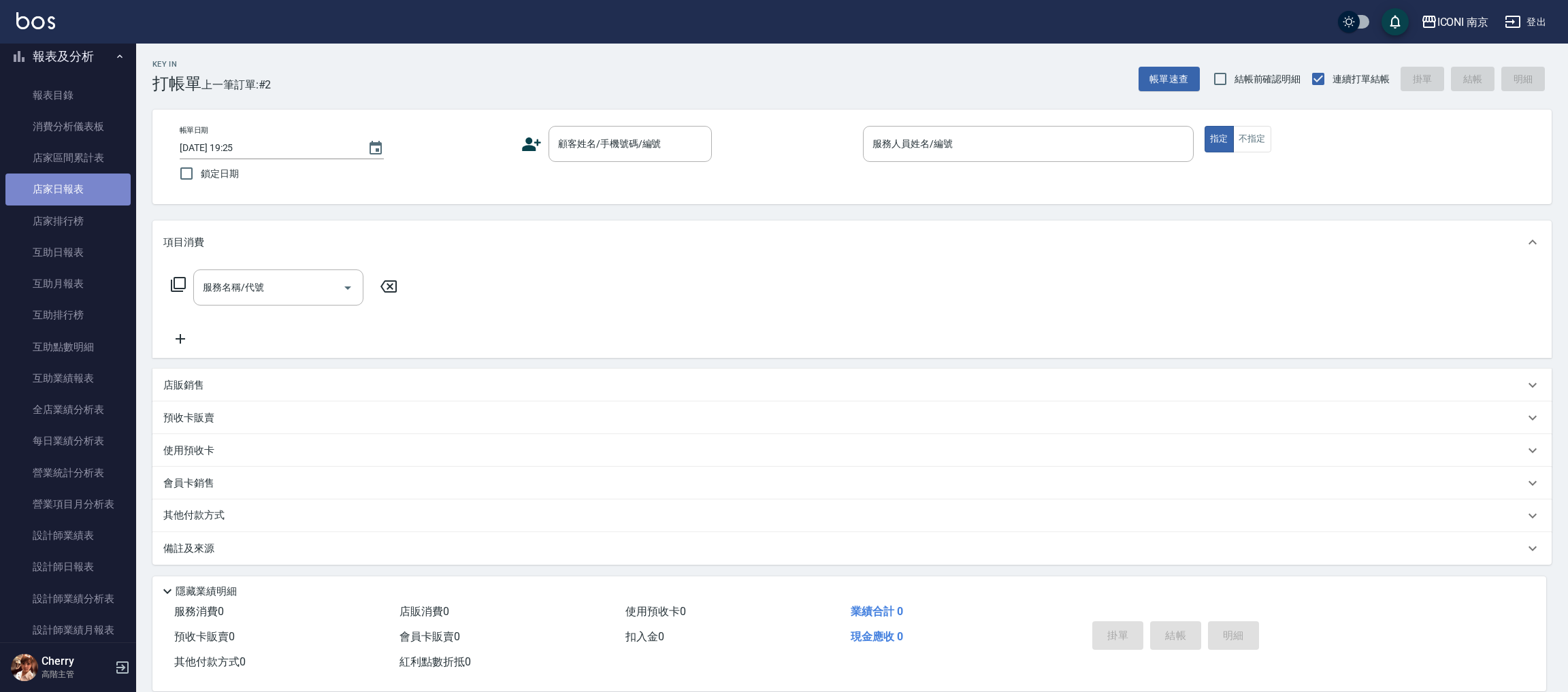
click at [80, 177] on link "店家日報表" at bounding box center [68, 189] width 125 height 31
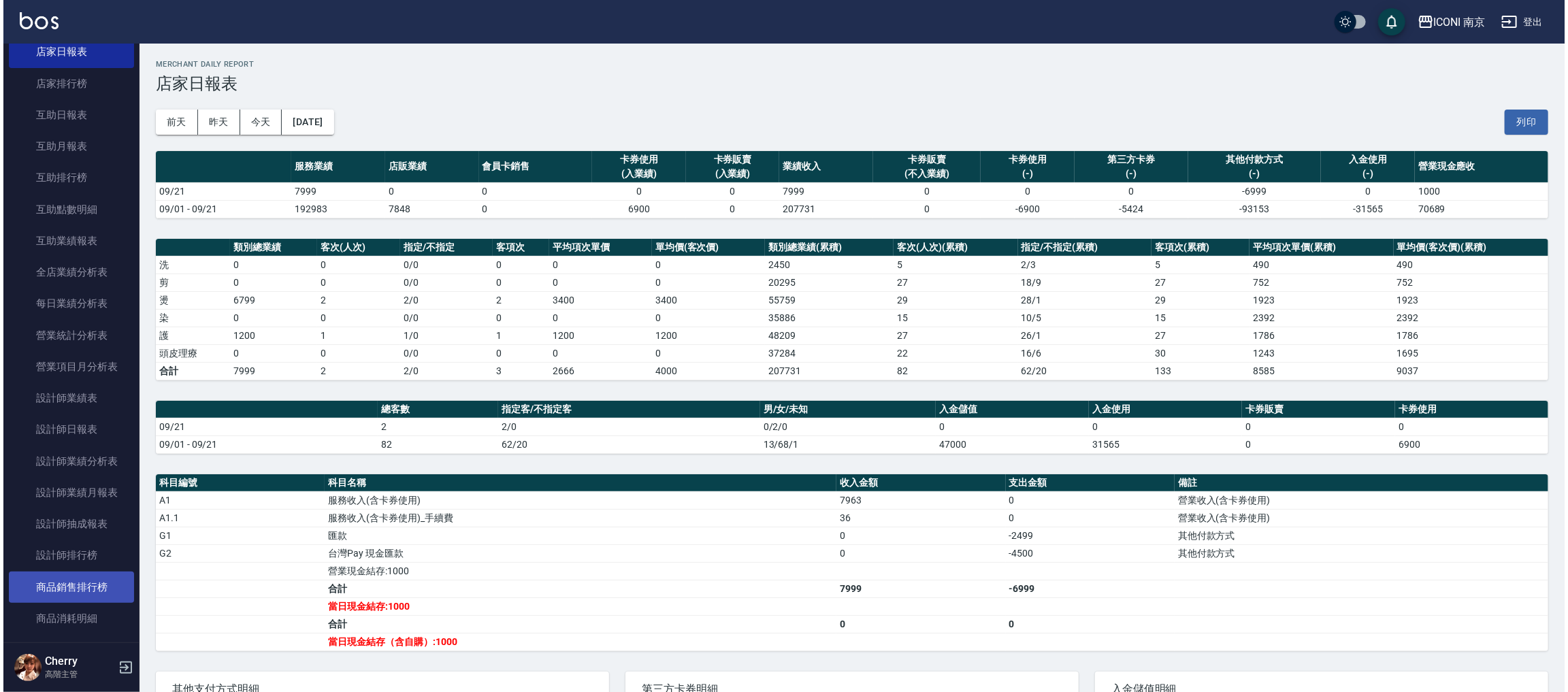
scroll to position [284, 0]
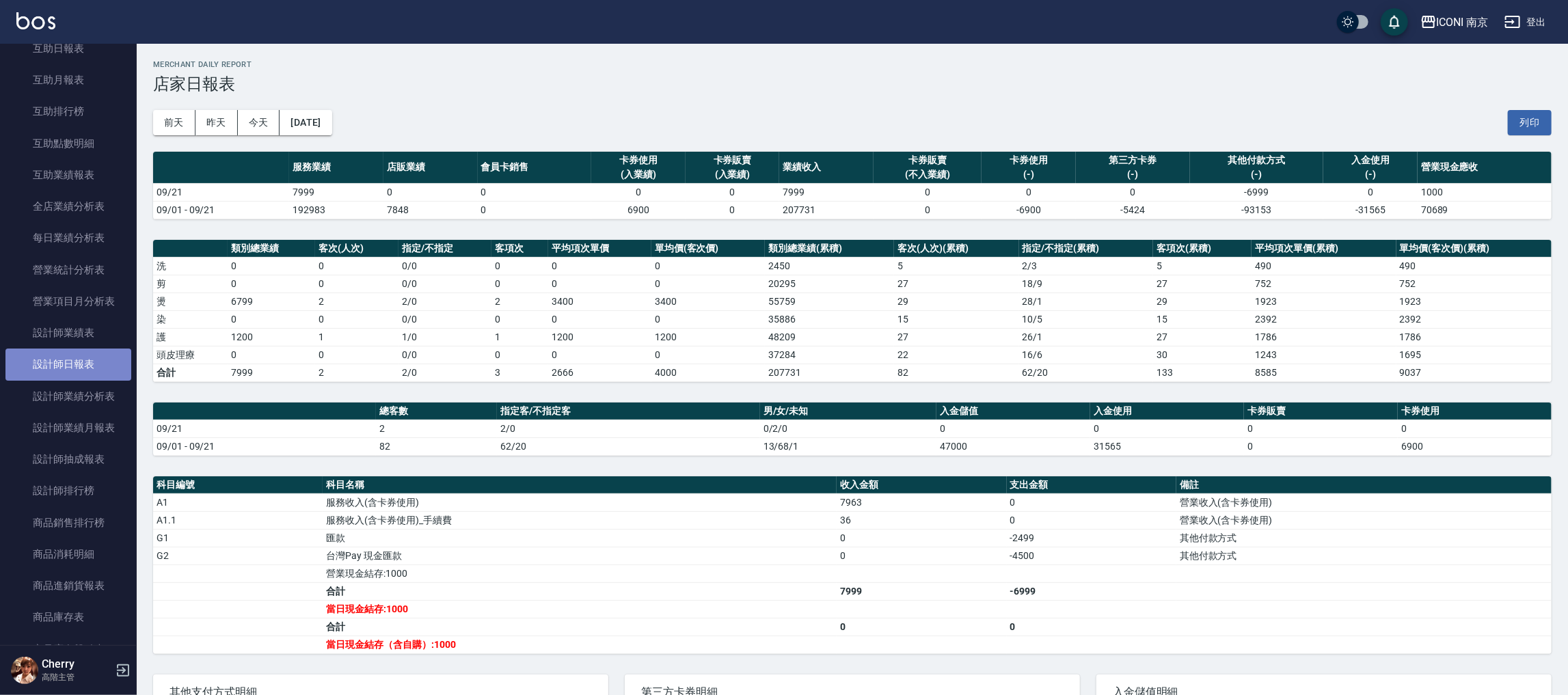
click at [70, 359] on link "設計師日報表" at bounding box center [68, 363] width 125 height 31
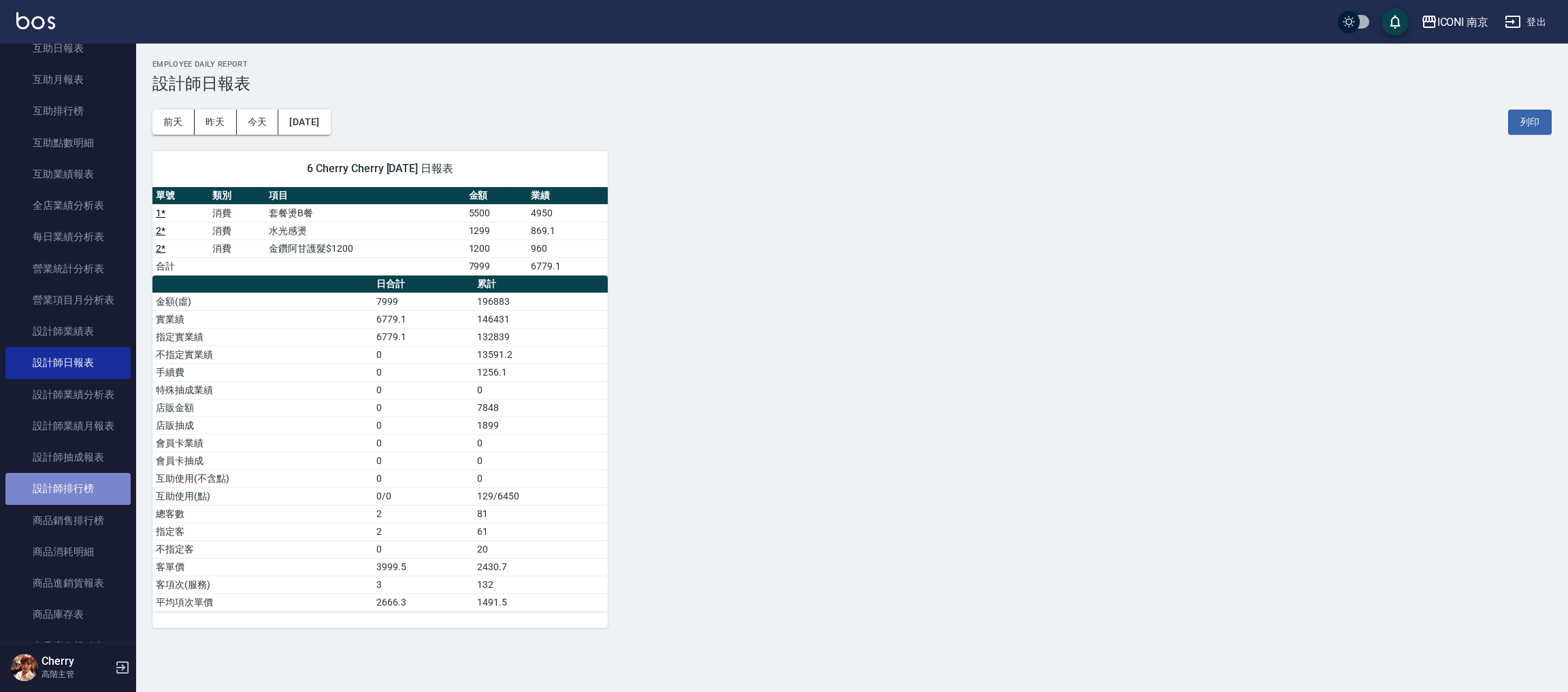
click at [80, 482] on link "設計師排行榜" at bounding box center [68, 488] width 125 height 31
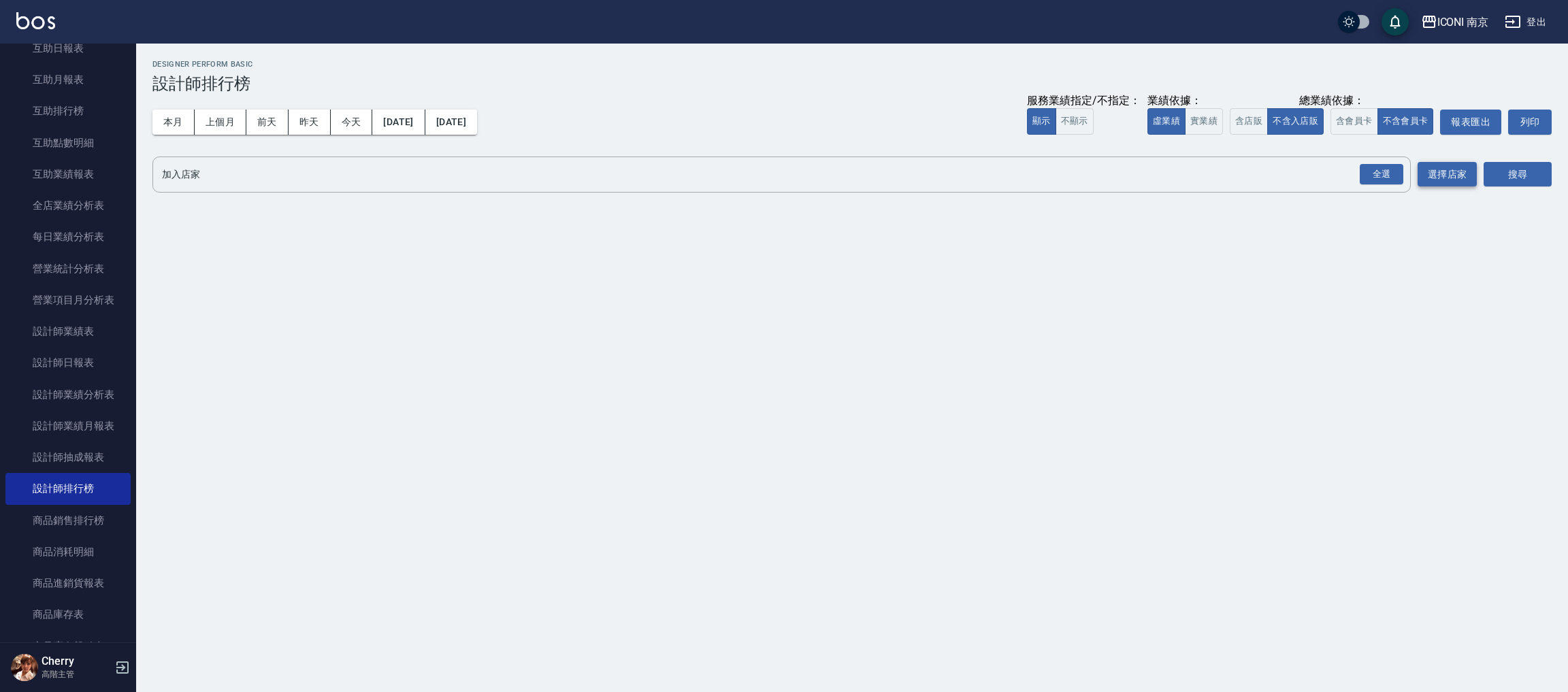
drag, startPoint x: 1377, startPoint y: 167, endPoint x: 1423, endPoint y: 176, distance: 46.9
click at [1377, 168] on div "全選" at bounding box center [1382, 174] width 44 height 21
click at [1510, 176] on button "搜尋" at bounding box center [1518, 175] width 68 height 25
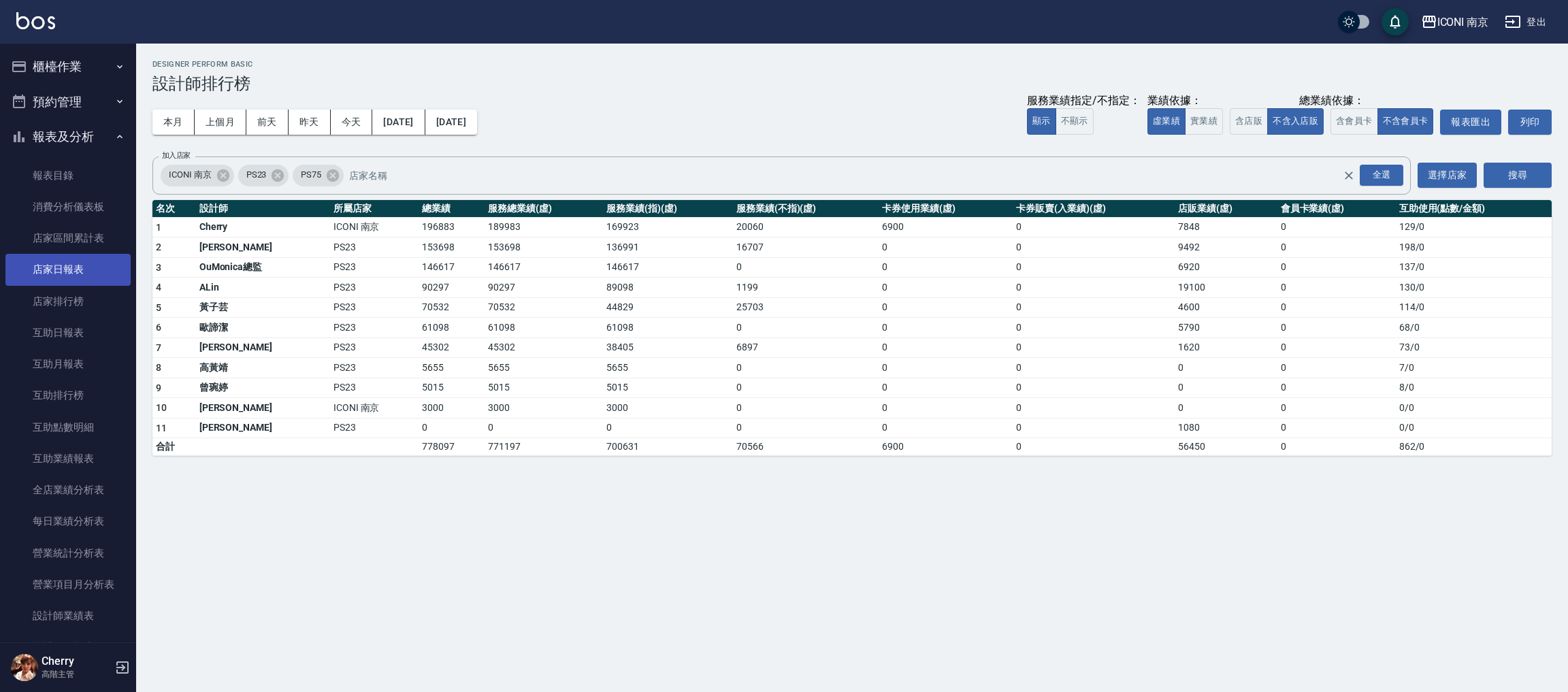
click at [81, 267] on link "店家日報表" at bounding box center [68, 269] width 125 height 31
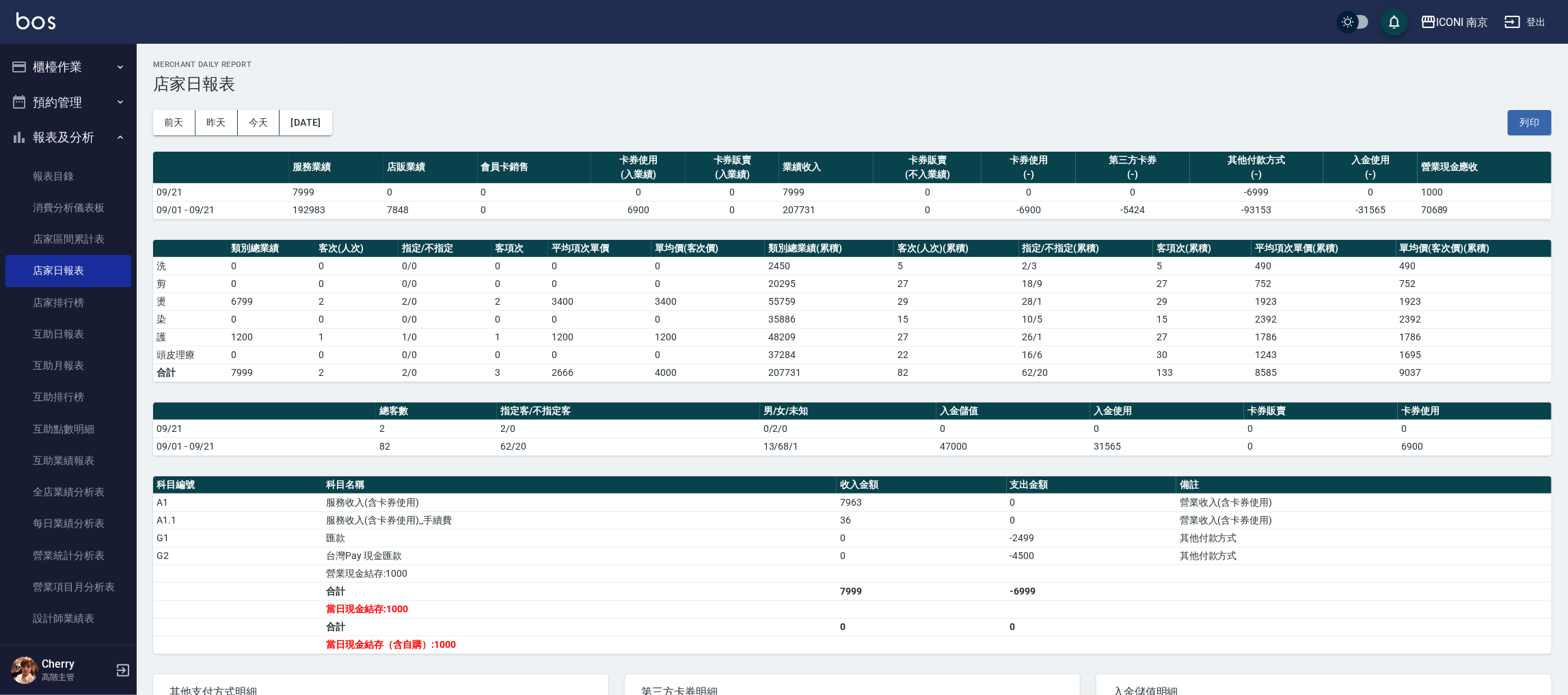
click at [129, 514] on nav "櫃檯作業 打帳單 帳單列表 掛單列表 座位開單 營業儀表板 現金收支登錄 高階收支登錄 材料自購登錄 每日結帳 排班表 現場電腦打卡 掃碼打卡 預約管理 預約…" at bounding box center [68, 344] width 137 height 602
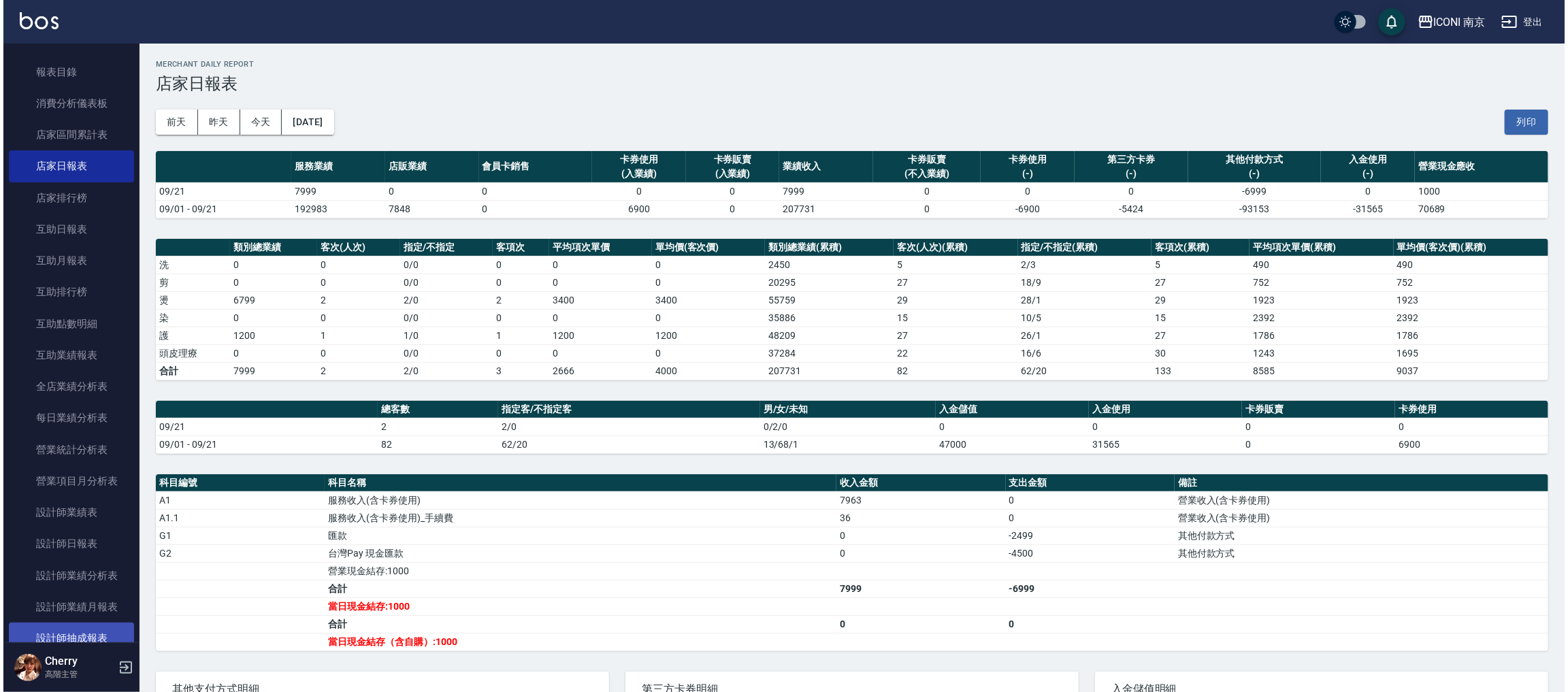
scroll to position [204, 0]
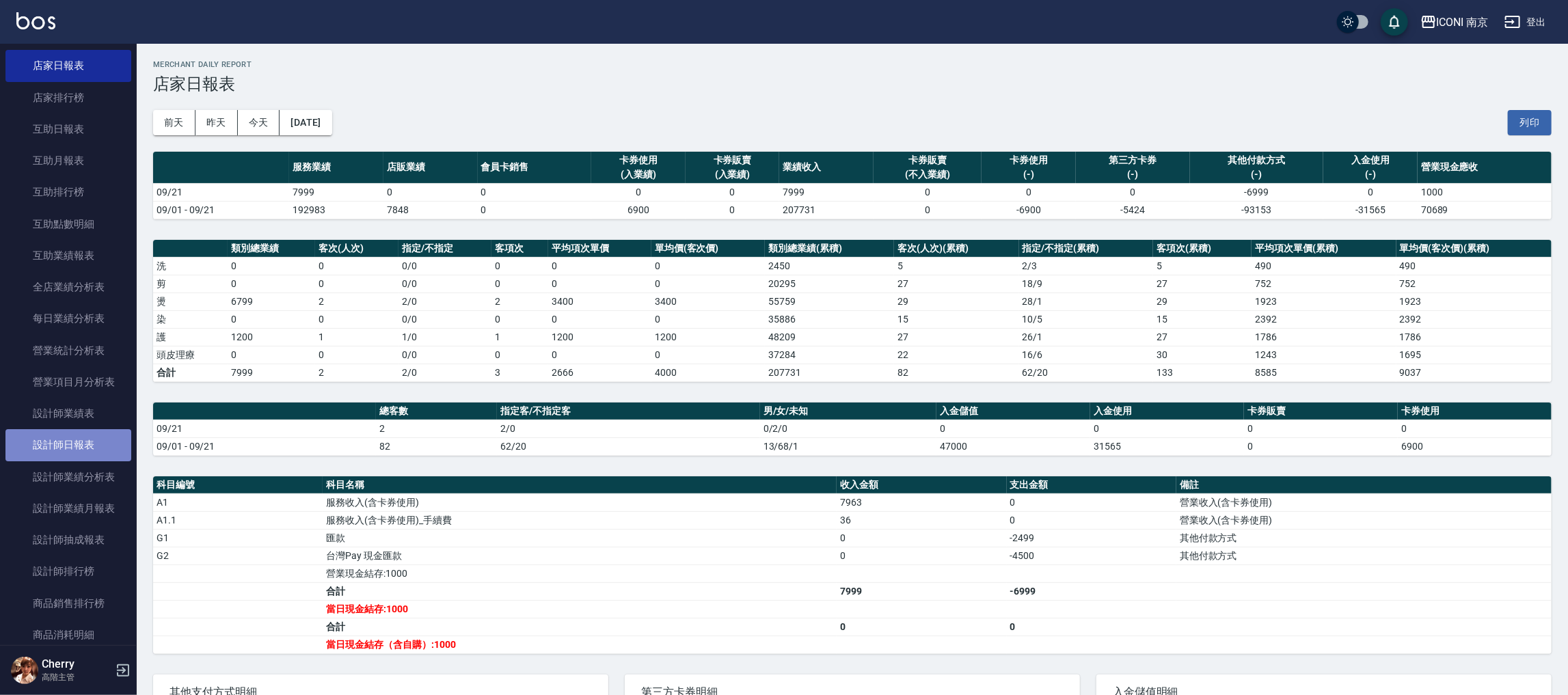
click at [69, 455] on link "設計師日報表" at bounding box center [68, 444] width 125 height 31
